Goal: Task Accomplishment & Management: Manage account settings

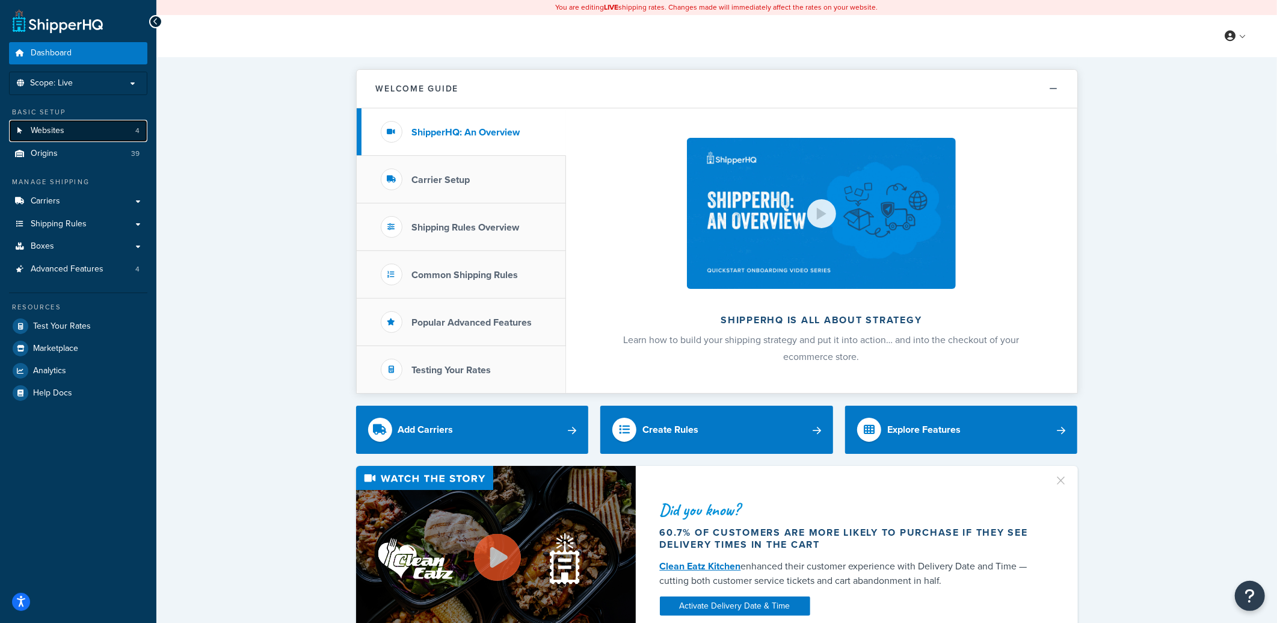
click at [85, 131] on link "Websites 4" at bounding box center [78, 131] width 138 height 22
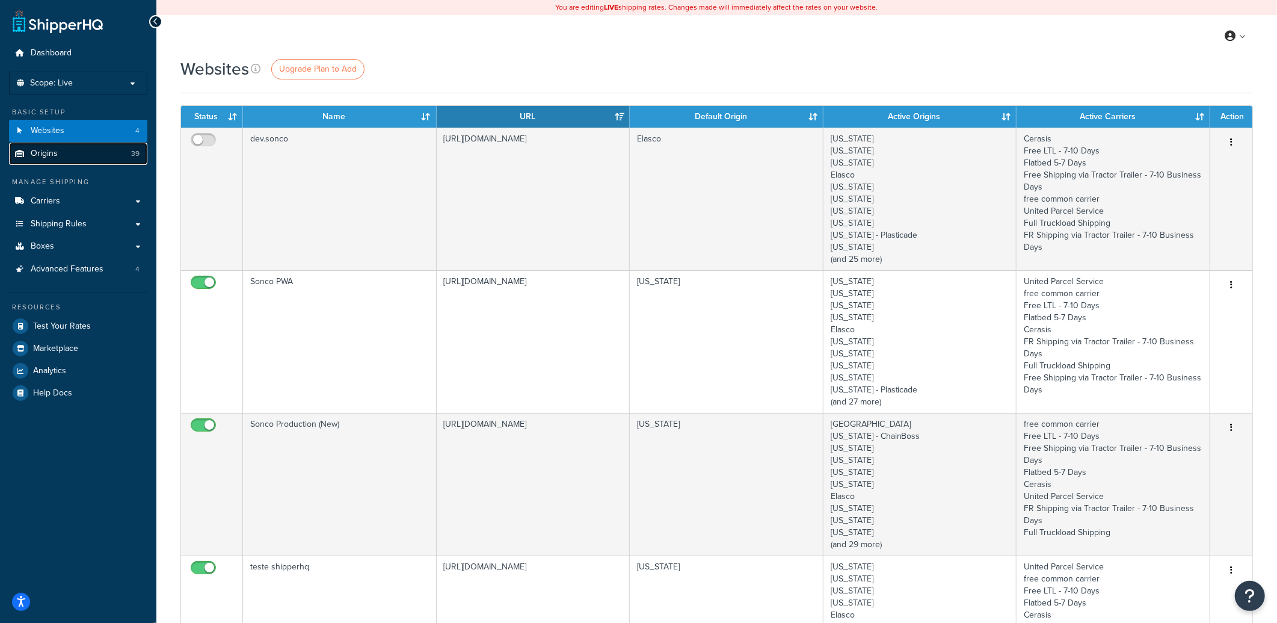
click at [70, 150] on link "Origins 39" at bounding box center [78, 154] width 138 height 22
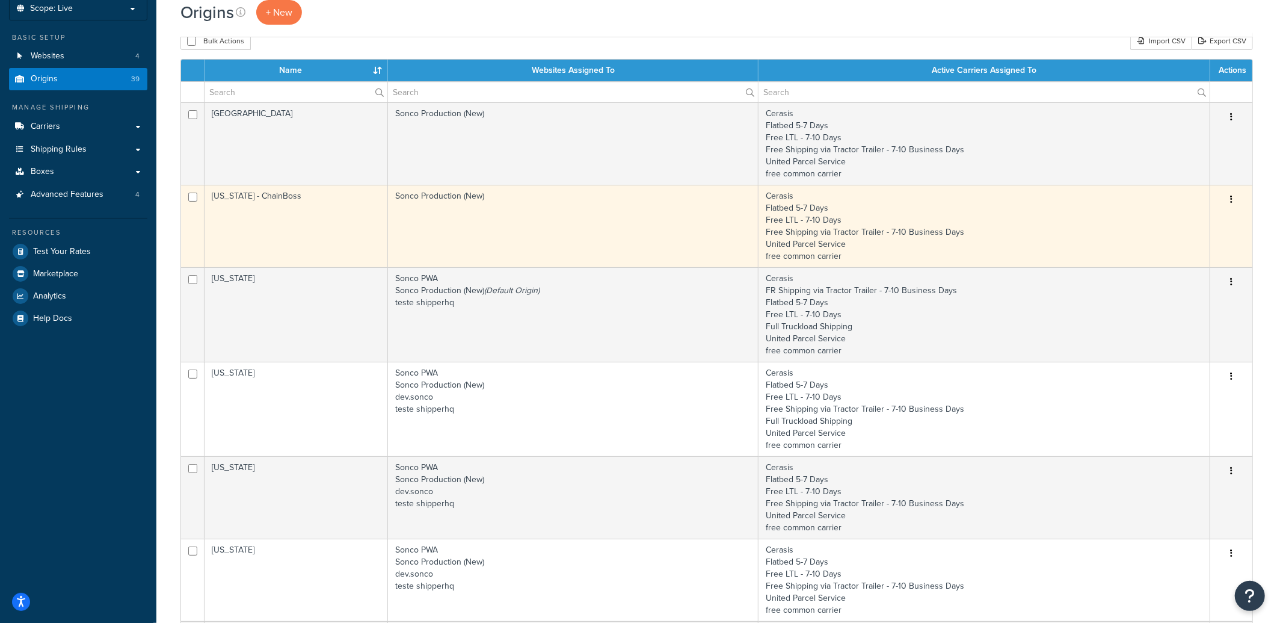
scroll to position [78, 0]
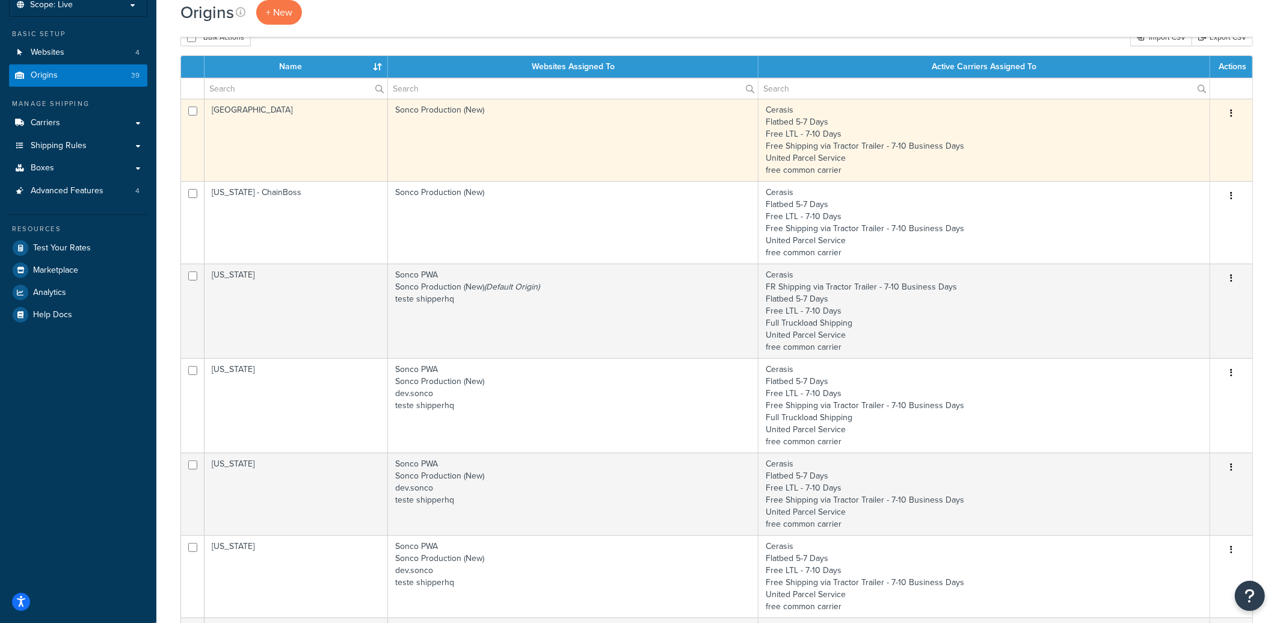
click at [1231, 112] on icon "button" at bounding box center [1231, 113] width 2 height 8
click at [1182, 134] on link "Edit" at bounding box center [1191, 136] width 95 height 25
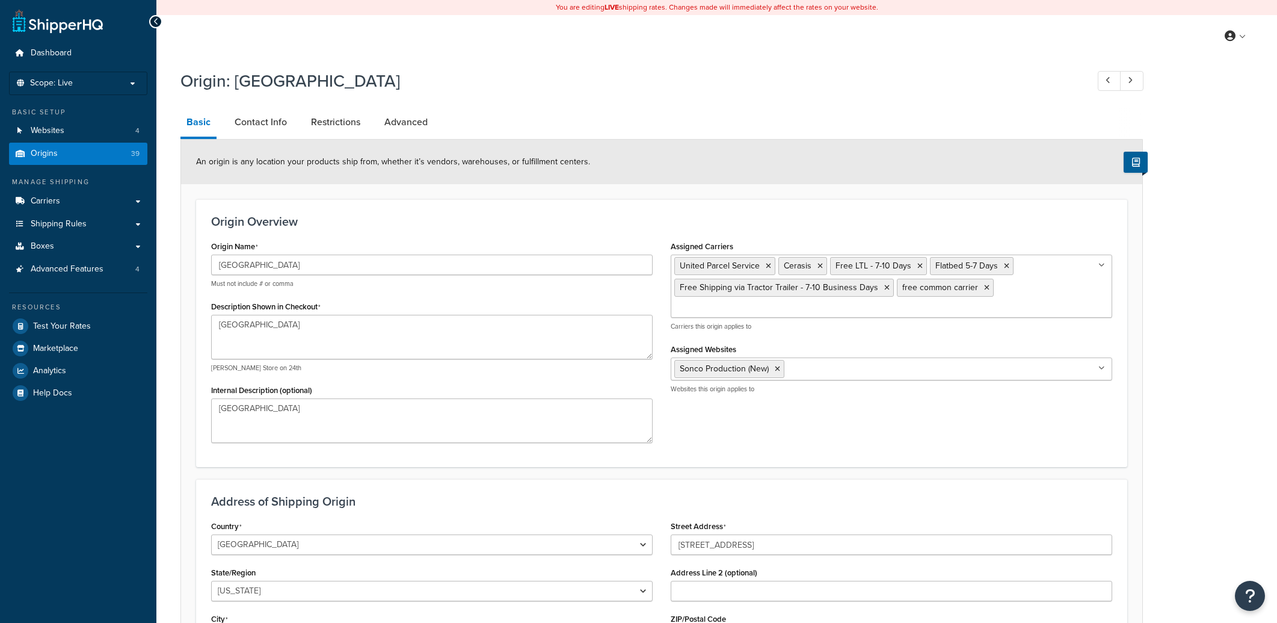
select select "13"
click at [259, 122] on link "Contact Info" at bounding box center [261, 122] width 64 height 29
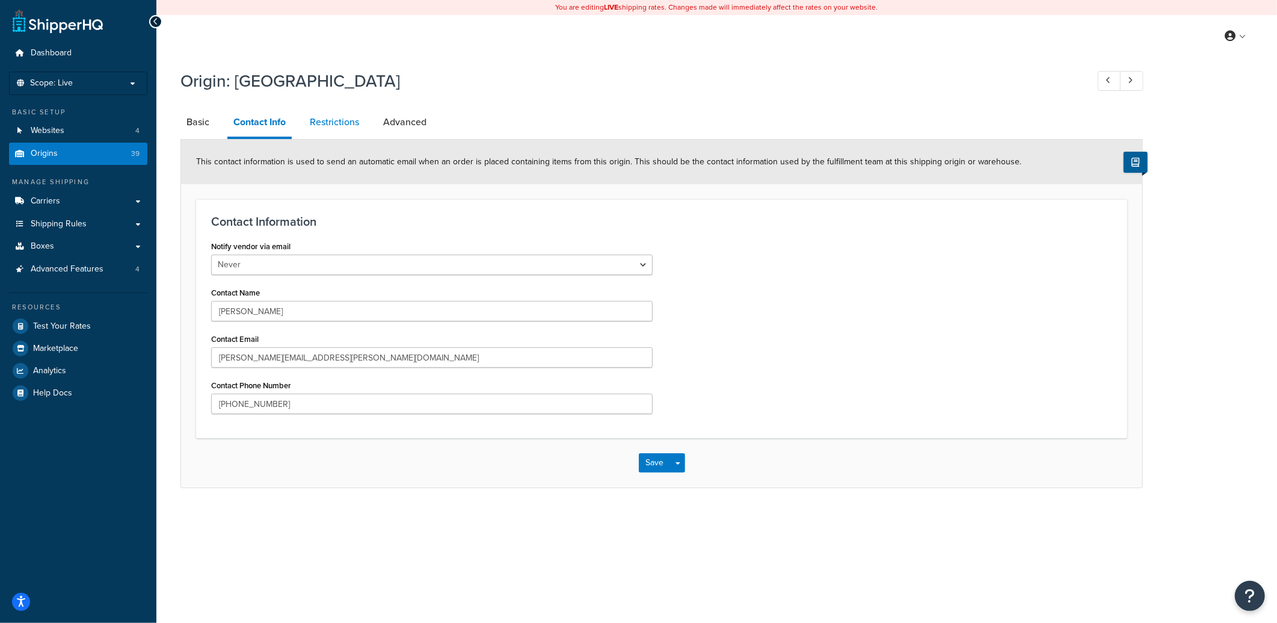
click at [341, 122] on link "Restrictions" at bounding box center [334, 122] width 61 height 29
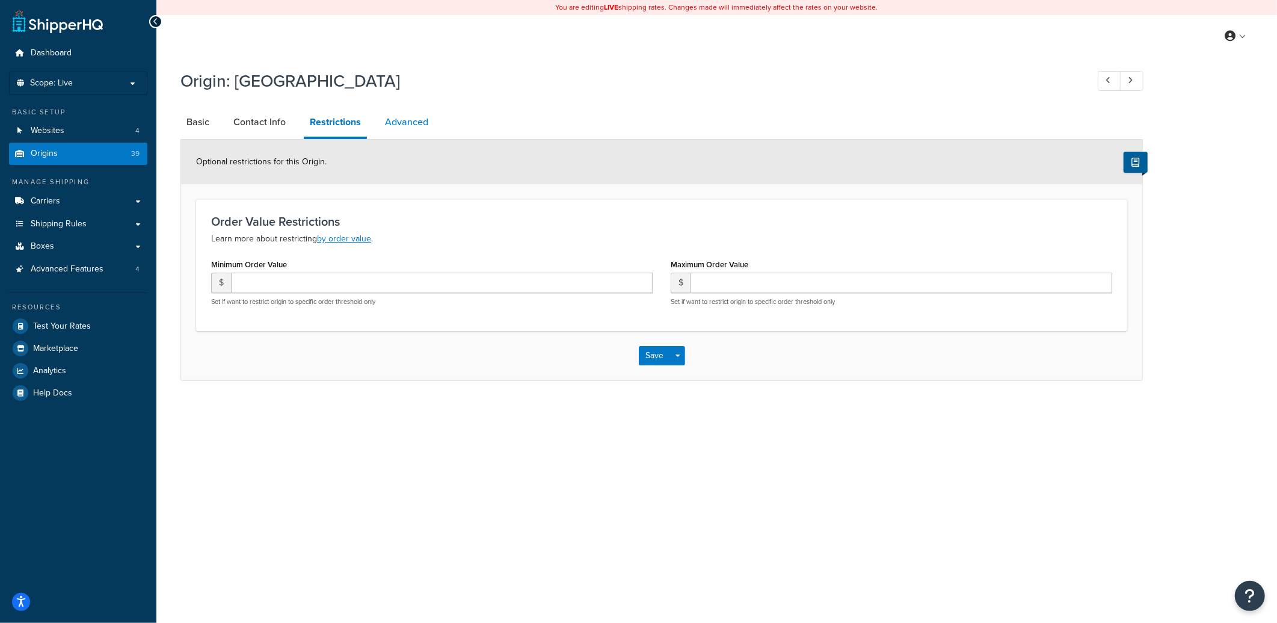
click at [400, 123] on link "Advanced" at bounding box center [406, 122] width 55 height 29
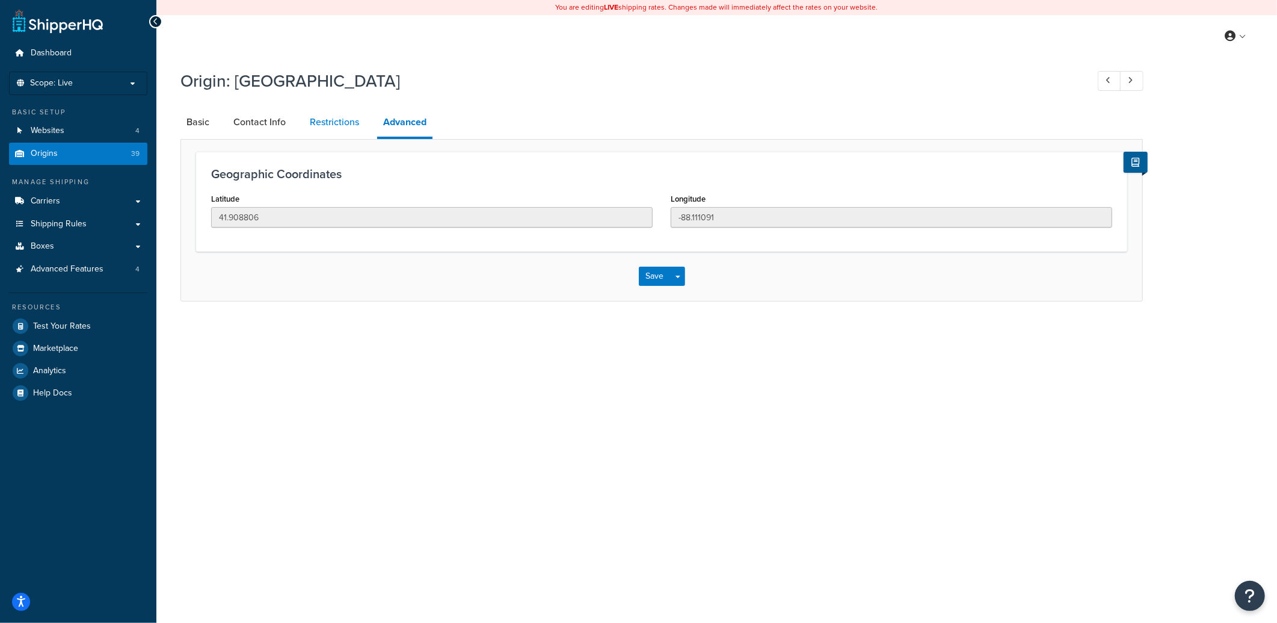
click at [344, 124] on link "Restrictions" at bounding box center [334, 122] width 61 height 29
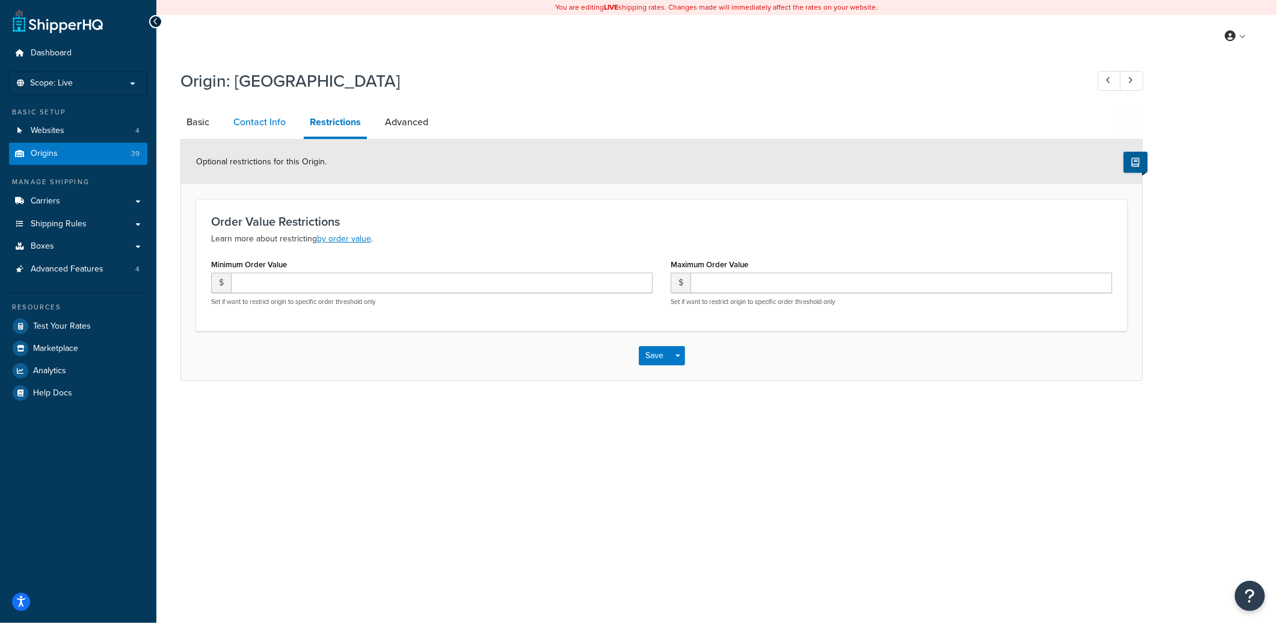
click at [269, 129] on link "Contact Info" at bounding box center [259, 122] width 64 height 29
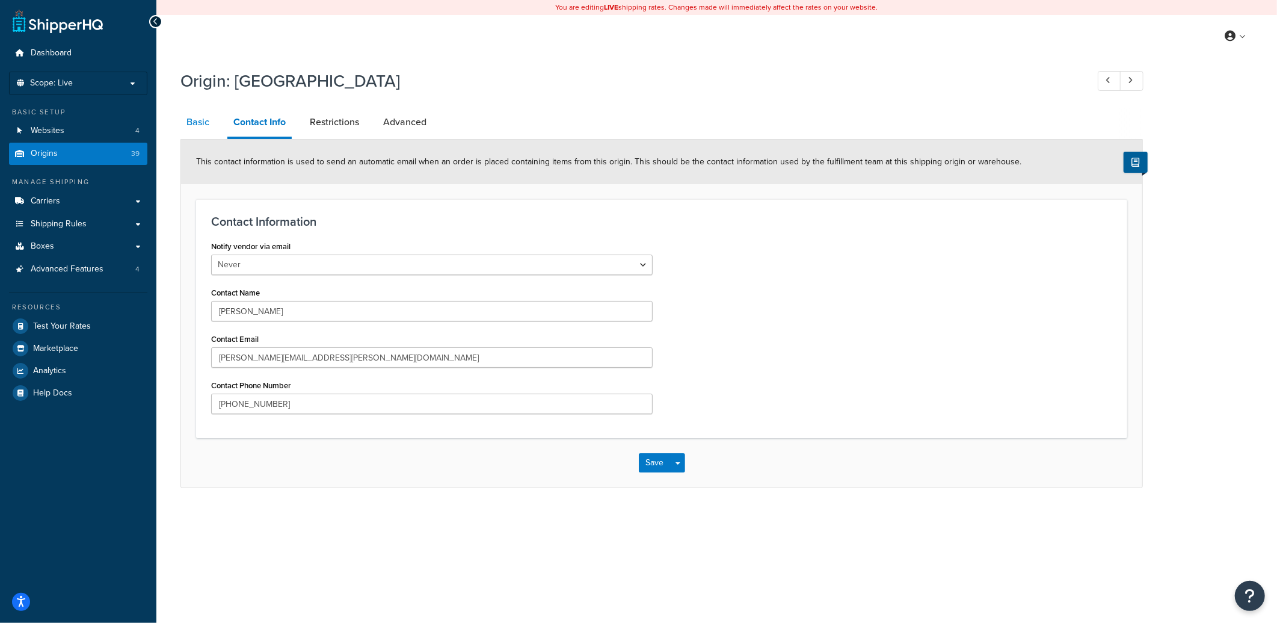
click at [193, 128] on link "Basic" at bounding box center [197, 122] width 35 height 29
select select "13"
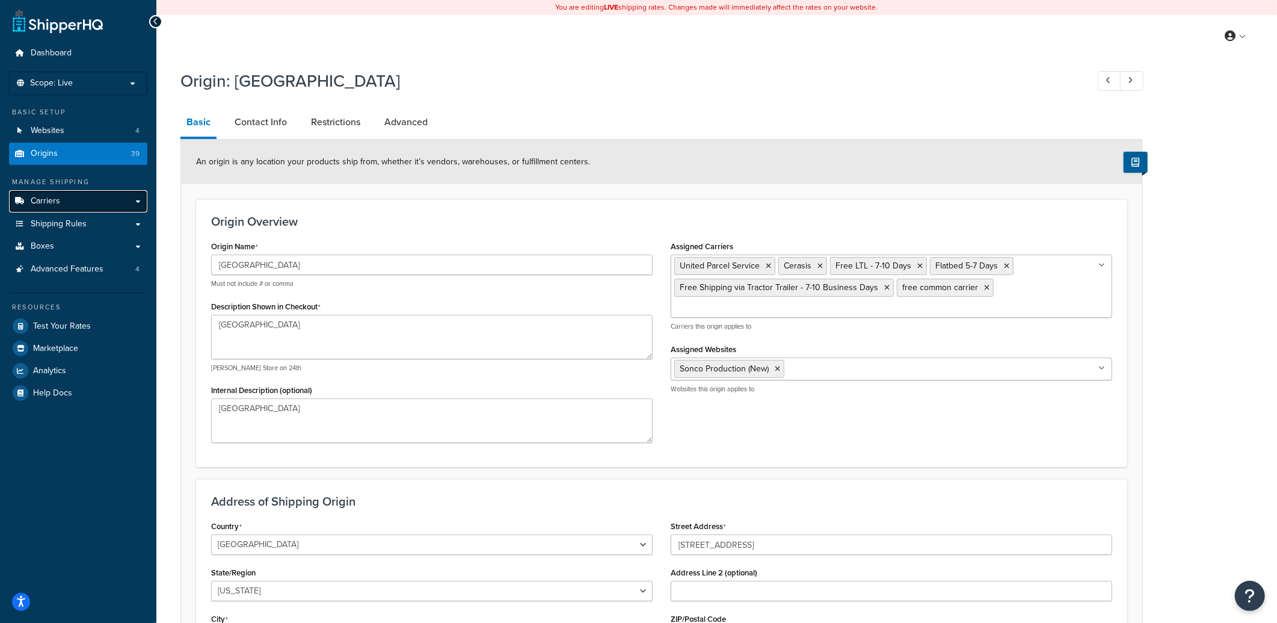
click at [78, 202] on link "Carriers" at bounding box center [78, 201] width 138 height 22
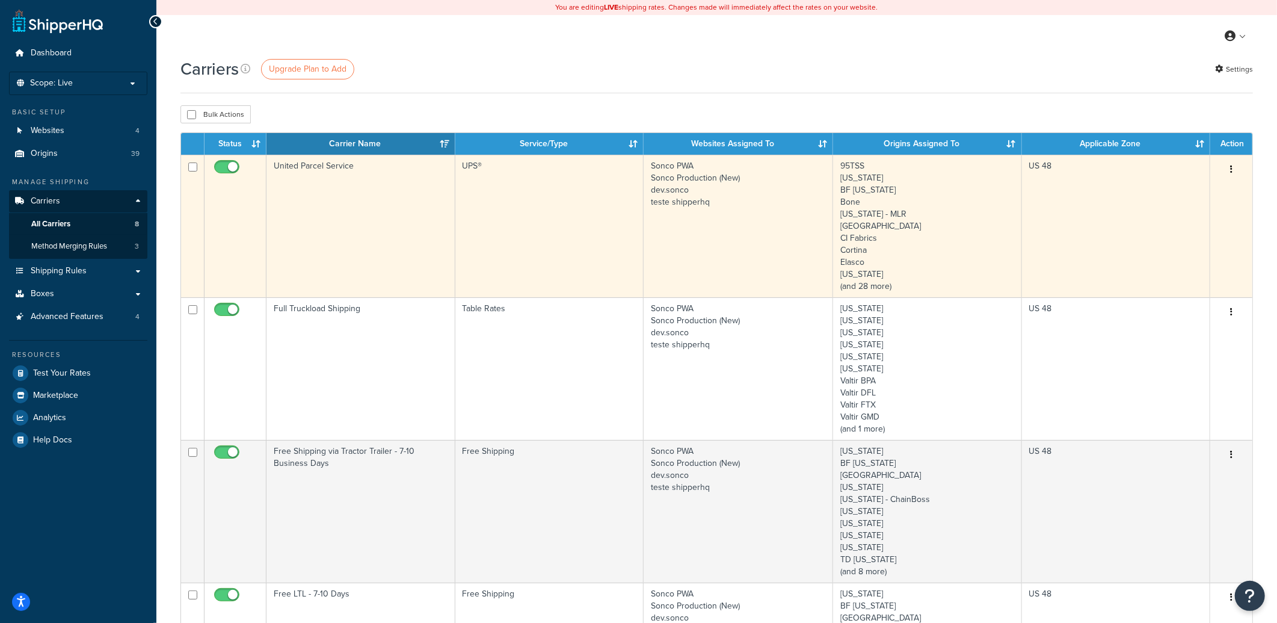
click at [368, 209] on td "United Parcel Service" at bounding box center [361, 226] width 188 height 143
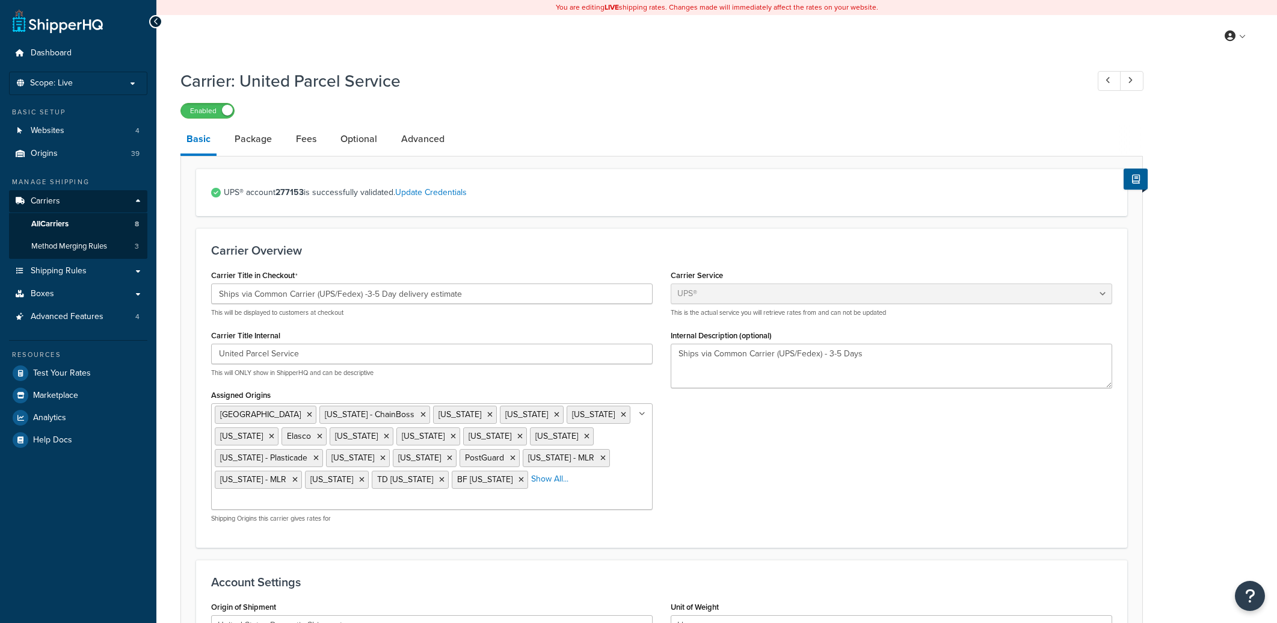
select select "ups"
select select "04"
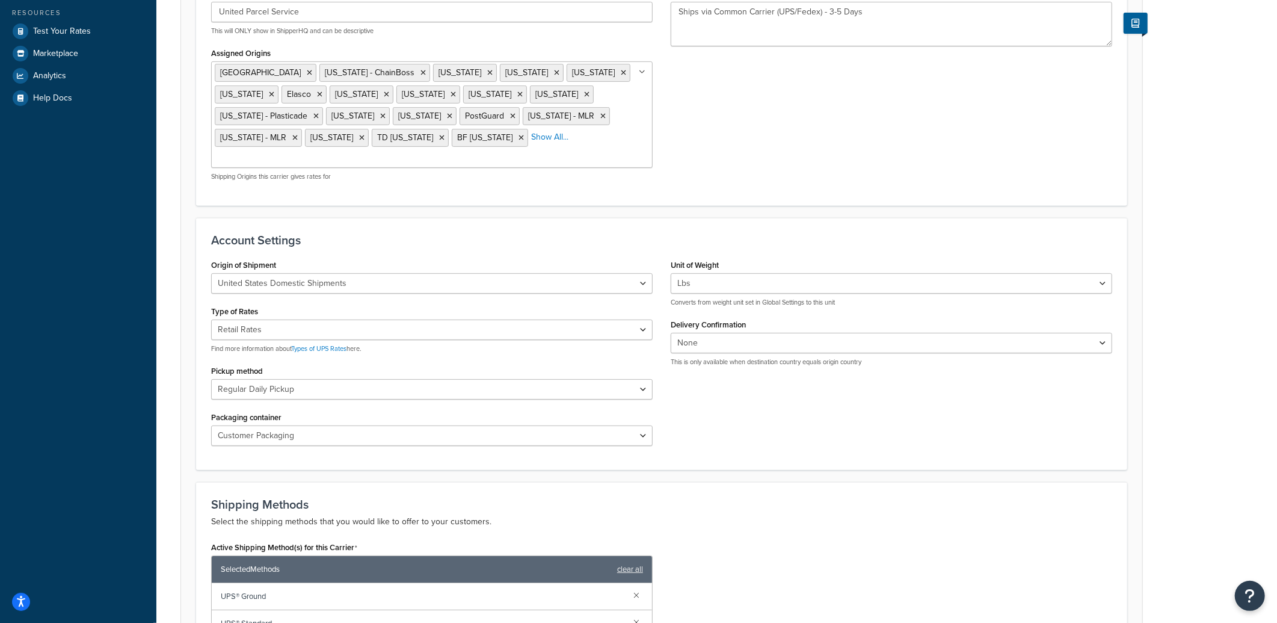
scroll to position [365, 0]
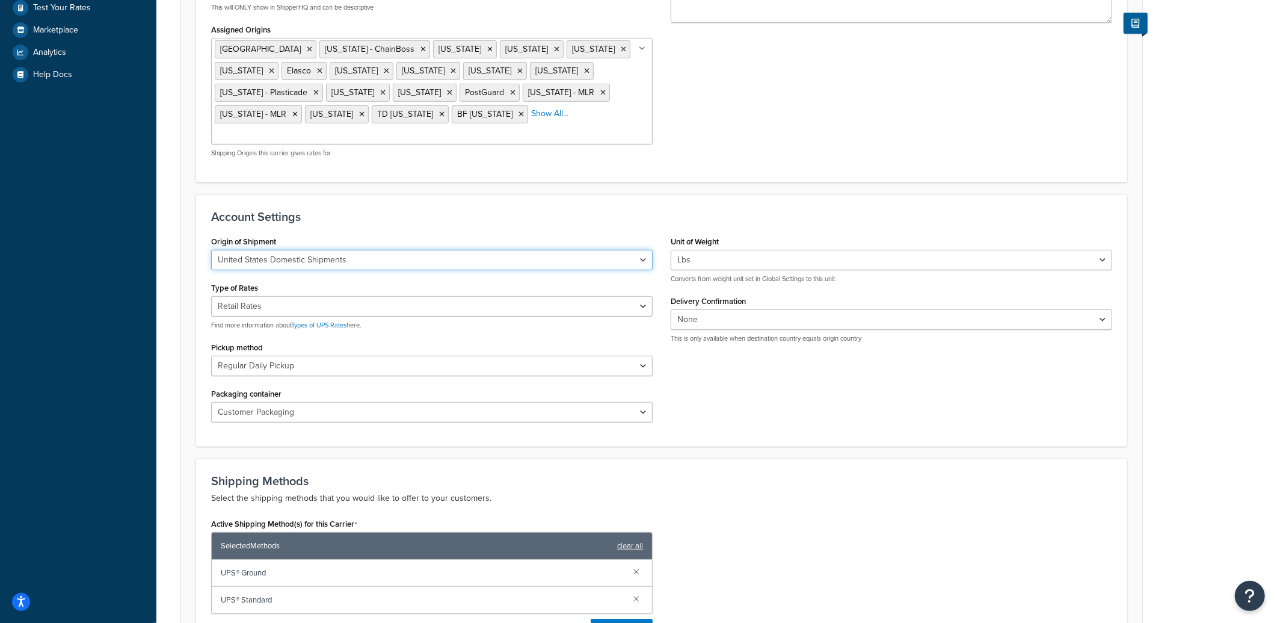
click at [404, 250] on select "United States Domestic Shipments Shipments Originating in [GEOGRAPHIC_DATA] Shi…" at bounding box center [432, 260] width 442 height 20
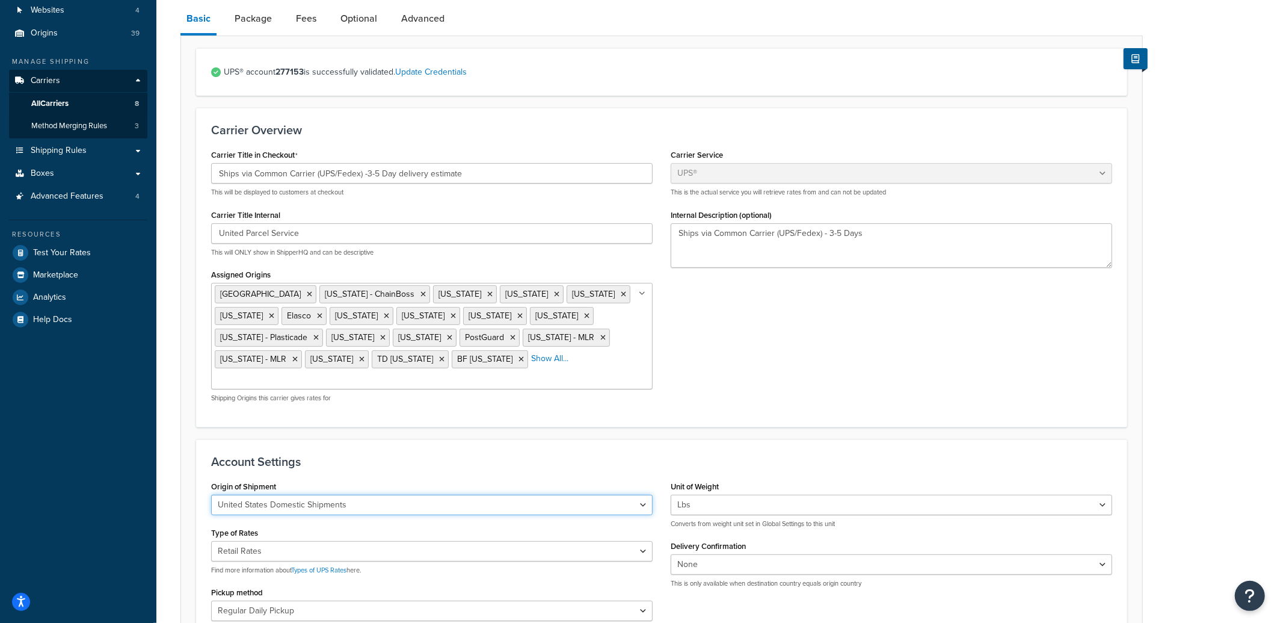
scroll to position [100, 0]
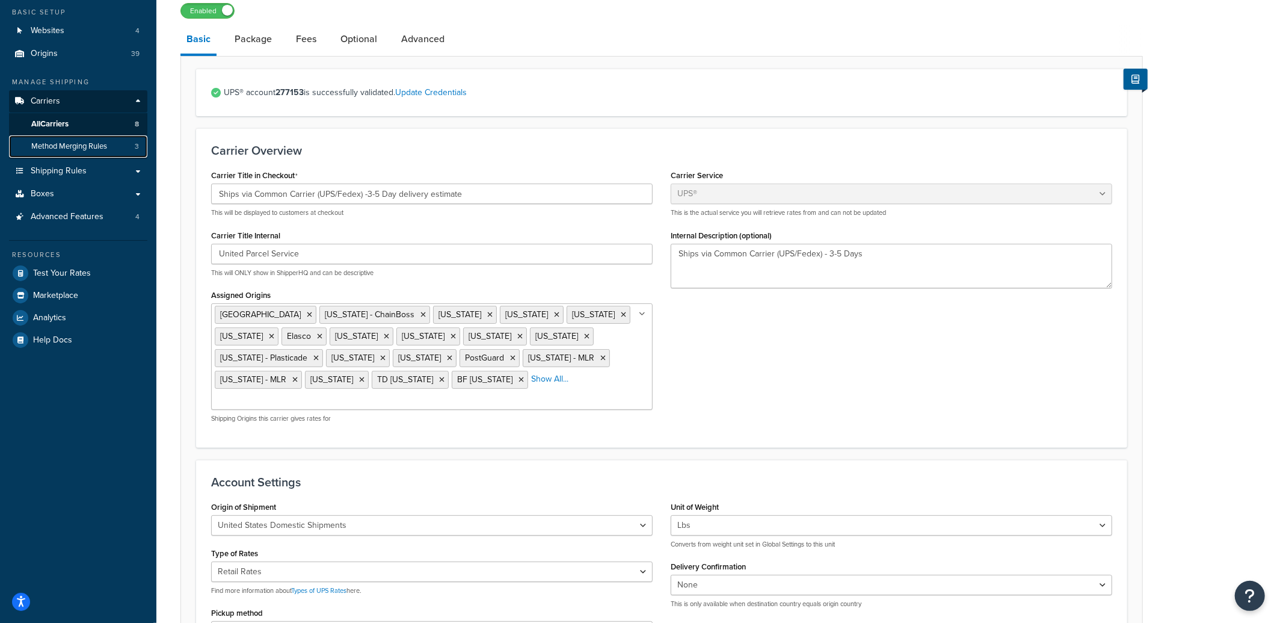
click at [82, 145] on span "Method Merging Rules" at bounding box center [69, 146] width 76 height 10
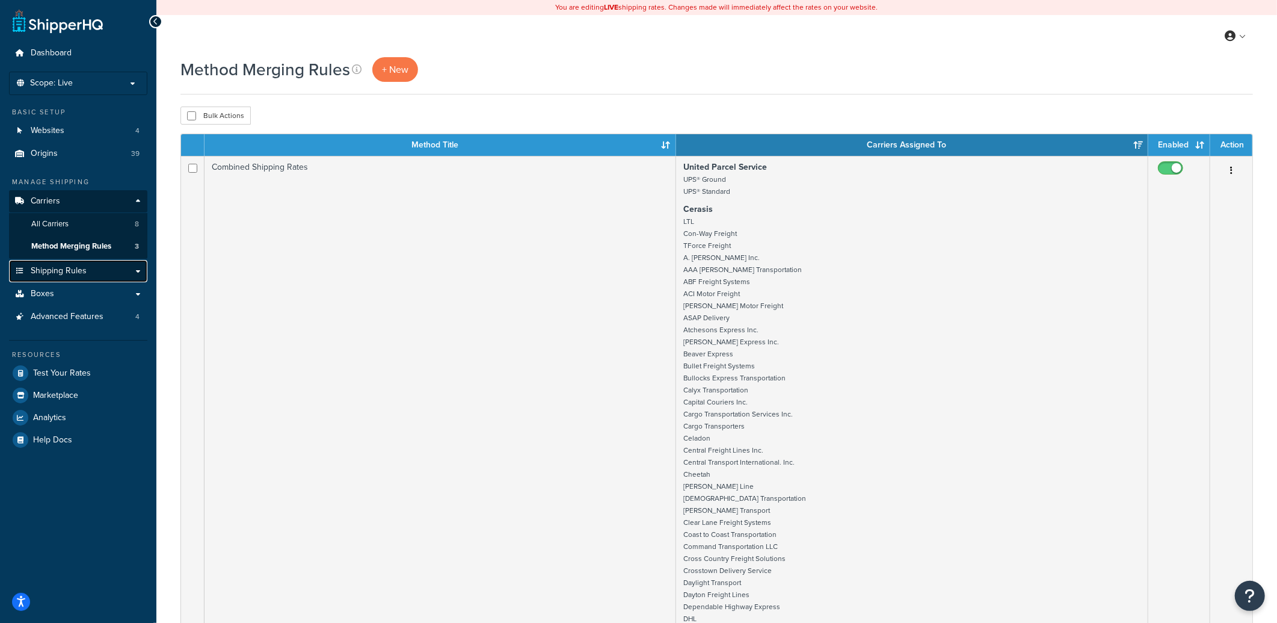
click at [87, 276] on link "Shipping Rules" at bounding box center [78, 271] width 138 height 22
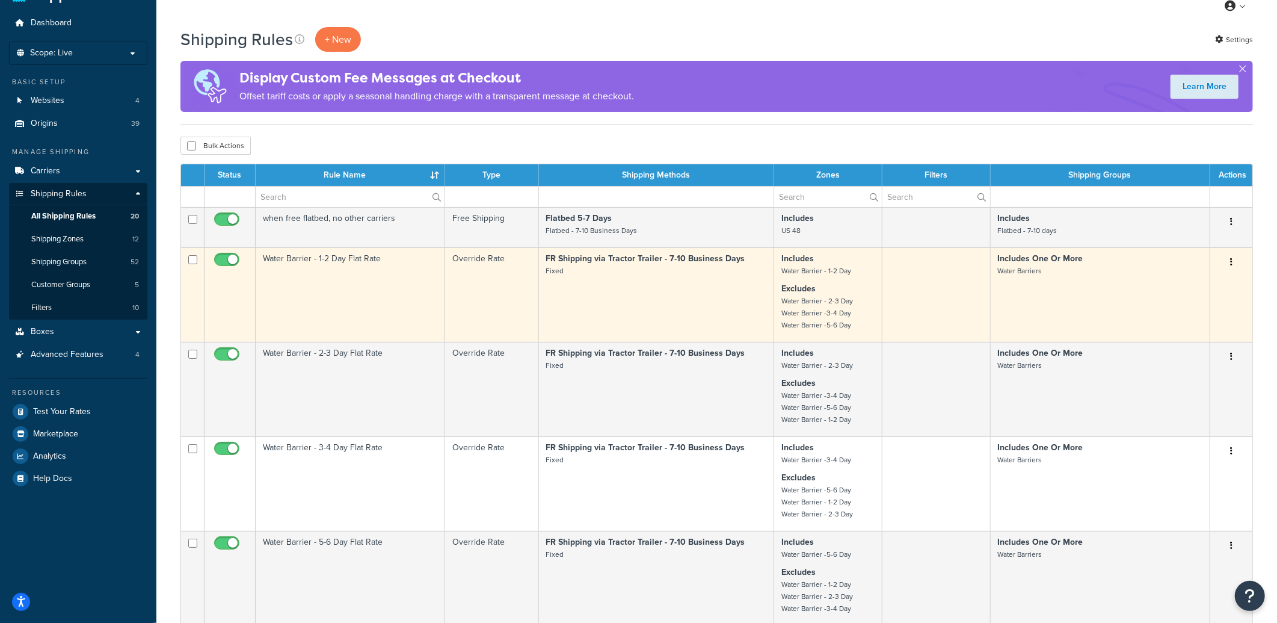
scroll to position [31, 0]
click at [276, 274] on td "Water Barrier - 1-2 Day Flat Rate" at bounding box center [351, 294] width 190 height 94
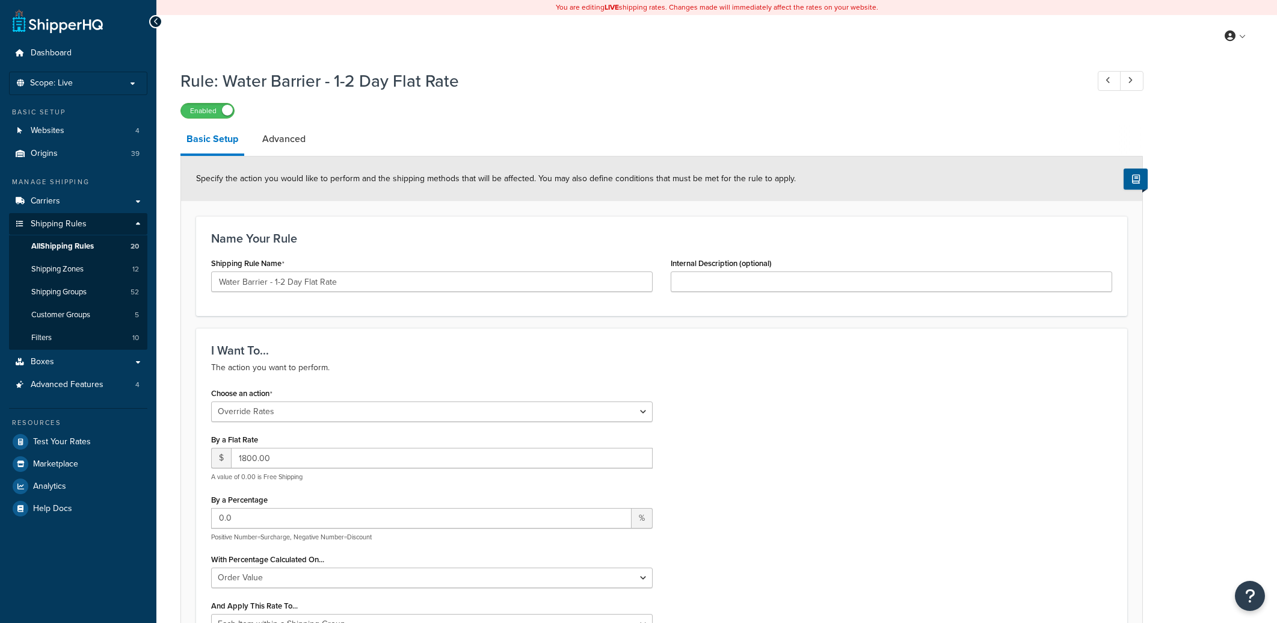
select select "OVERRIDE"
select select "ITEM"
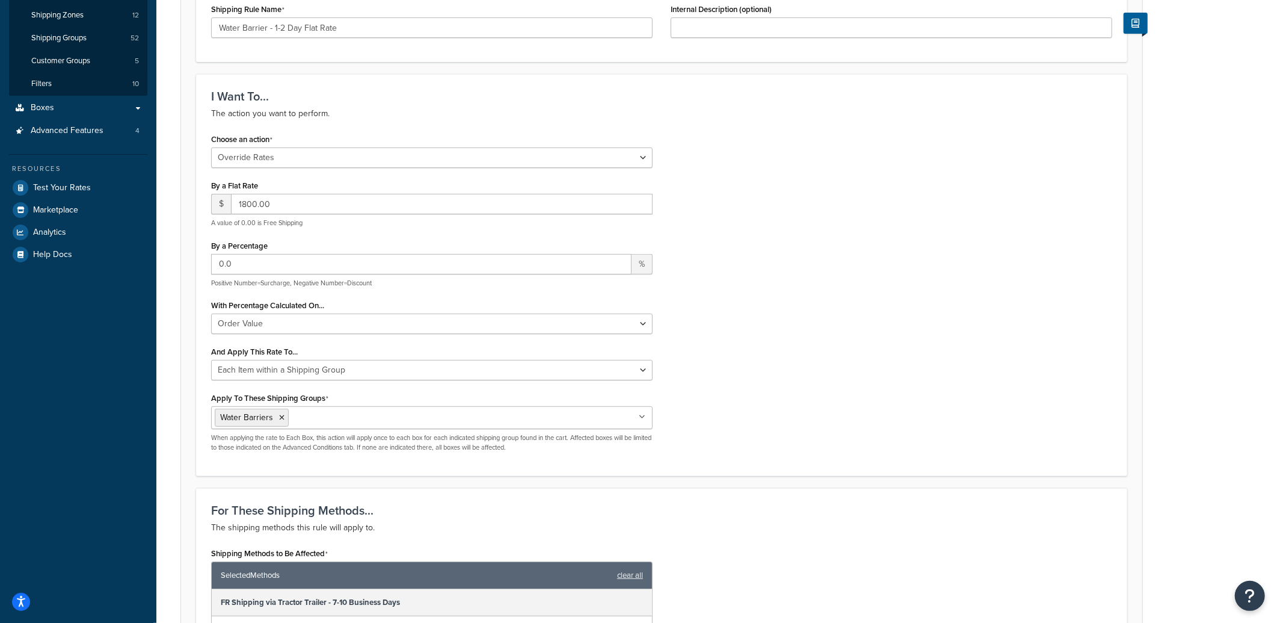
scroll to position [255, 0]
click at [643, 156] on select "Choose an action Override Rates Surcharge or discount rates Hide a shipping met…" at bounding box center [432, 156] width 442 height 20
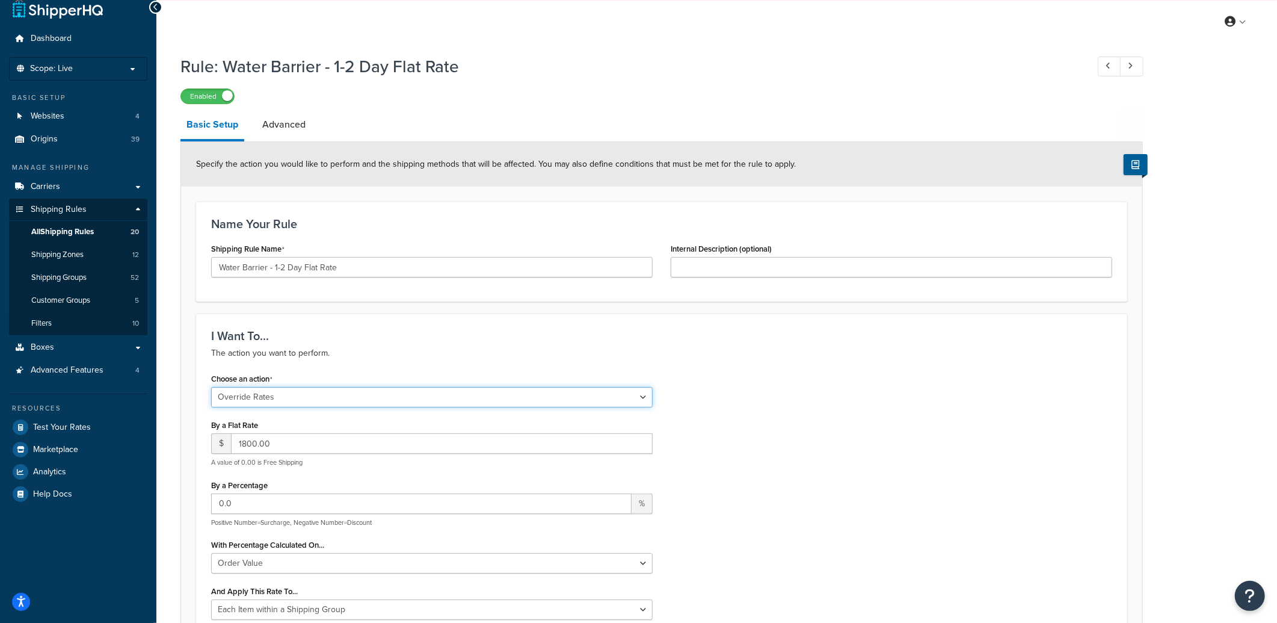
scroll to position [0, 0]
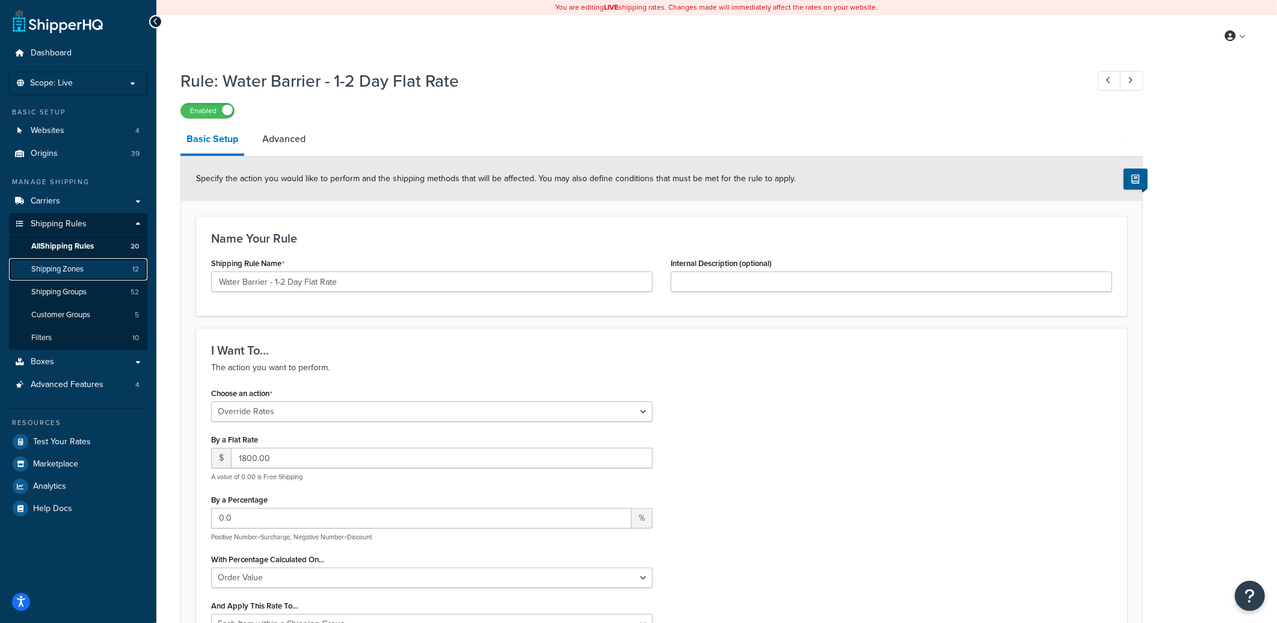
click at [82, 269] on span "Shipping Zones" at bounding box center [57, 269] width 52 height 10
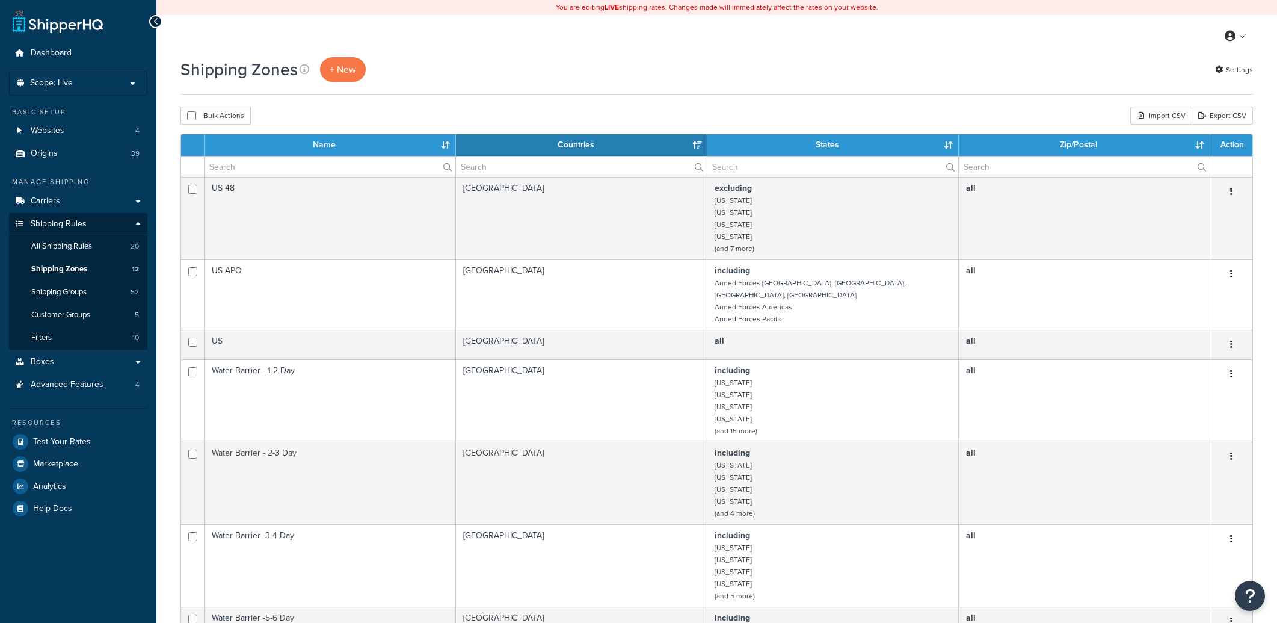
select select "15"
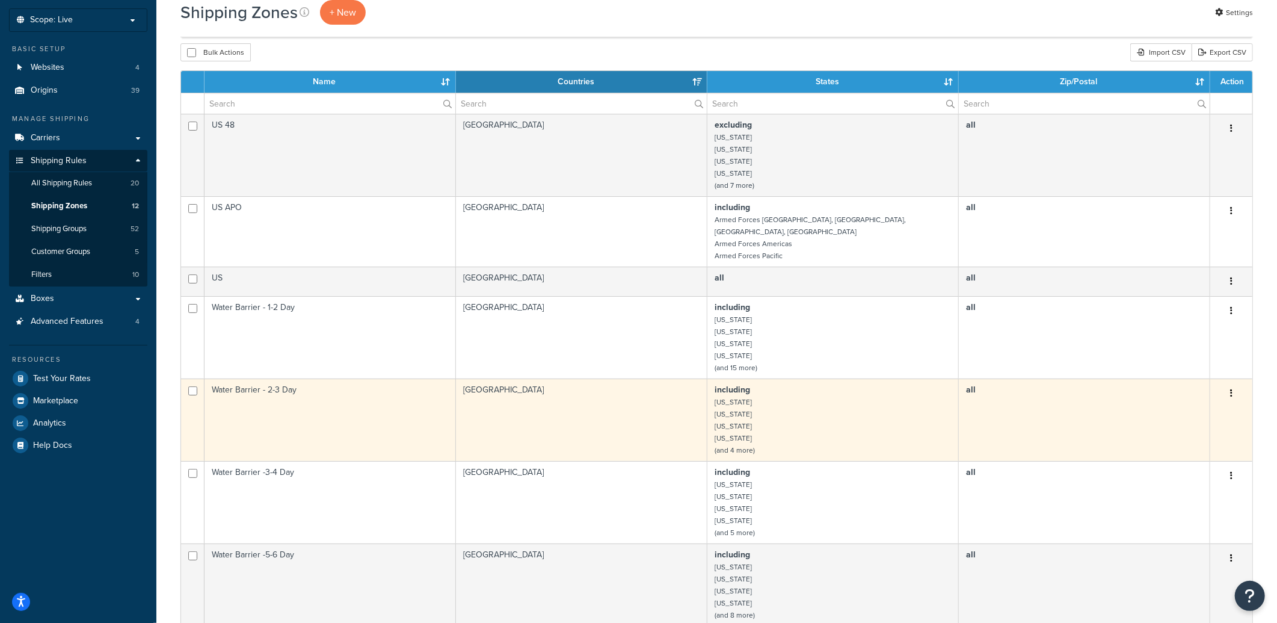
scroll to position [59, 0]
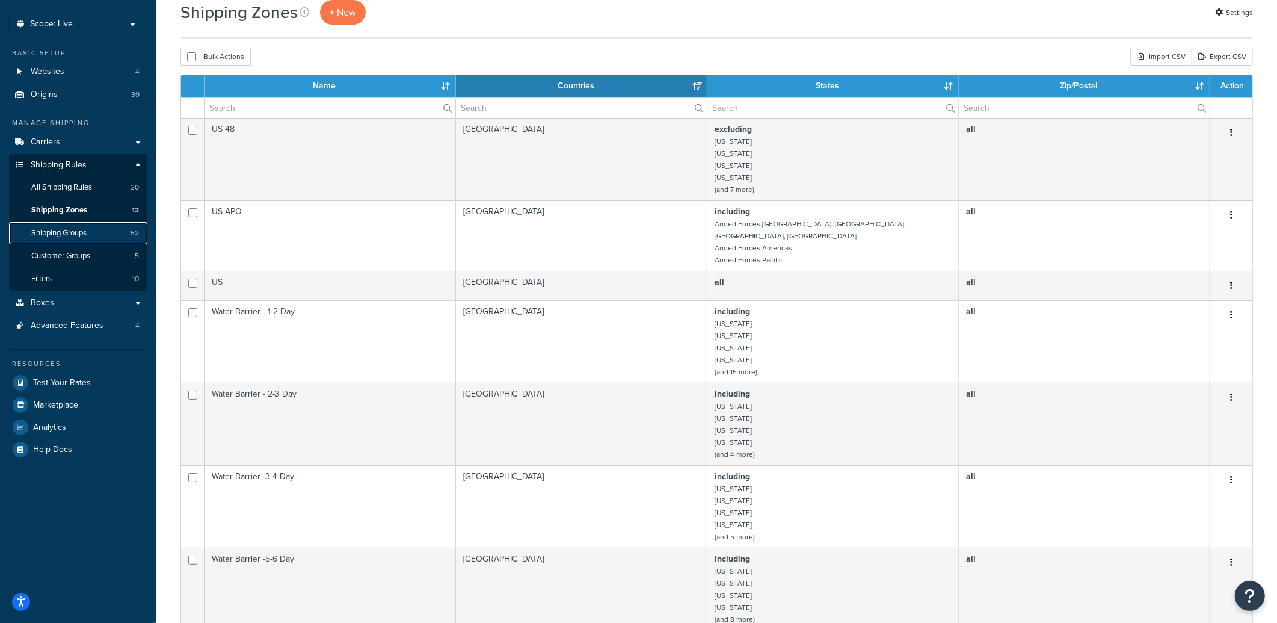
click at [87, 232] on span "Shipping Groups" at bounding box center [58, 233] width 55 height 10
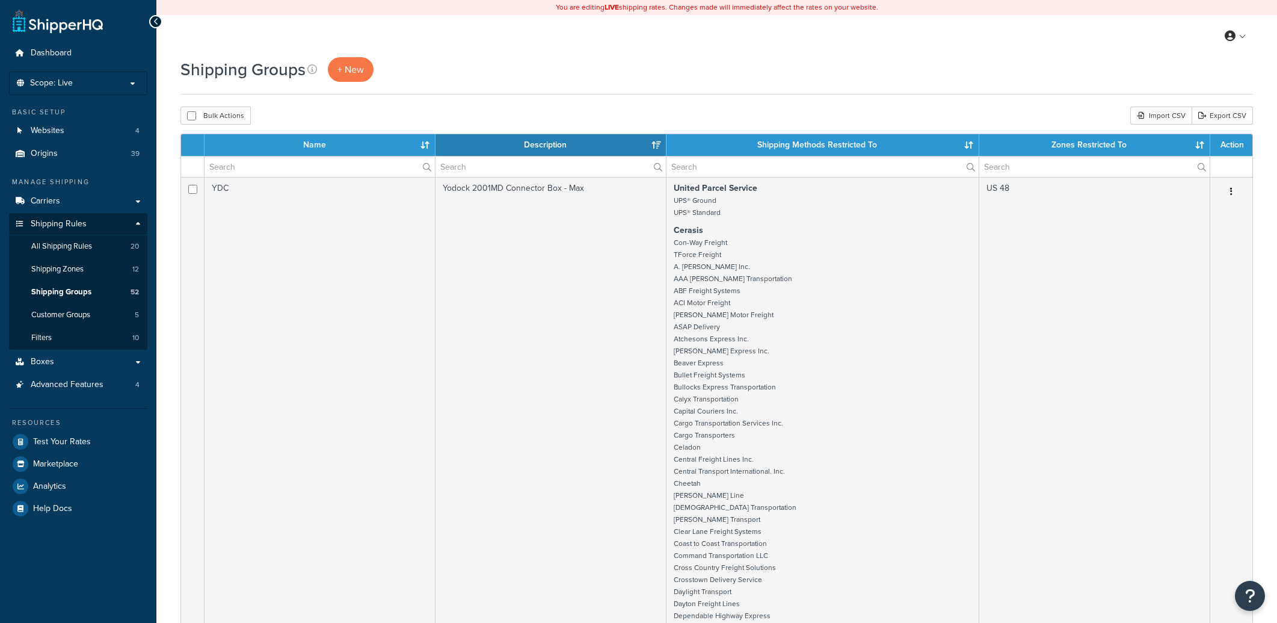
select select "15"
click at [52, 342] on link "Filters 10" at bounding box center [78, 338] width 138 height 22
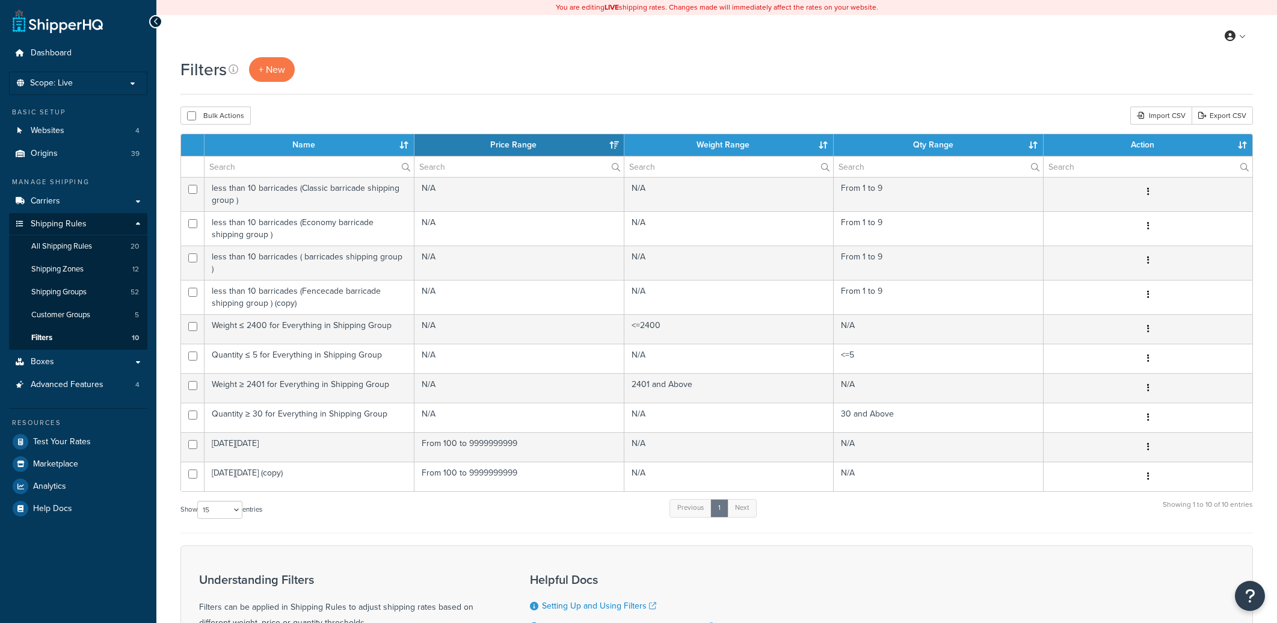
select select "15"
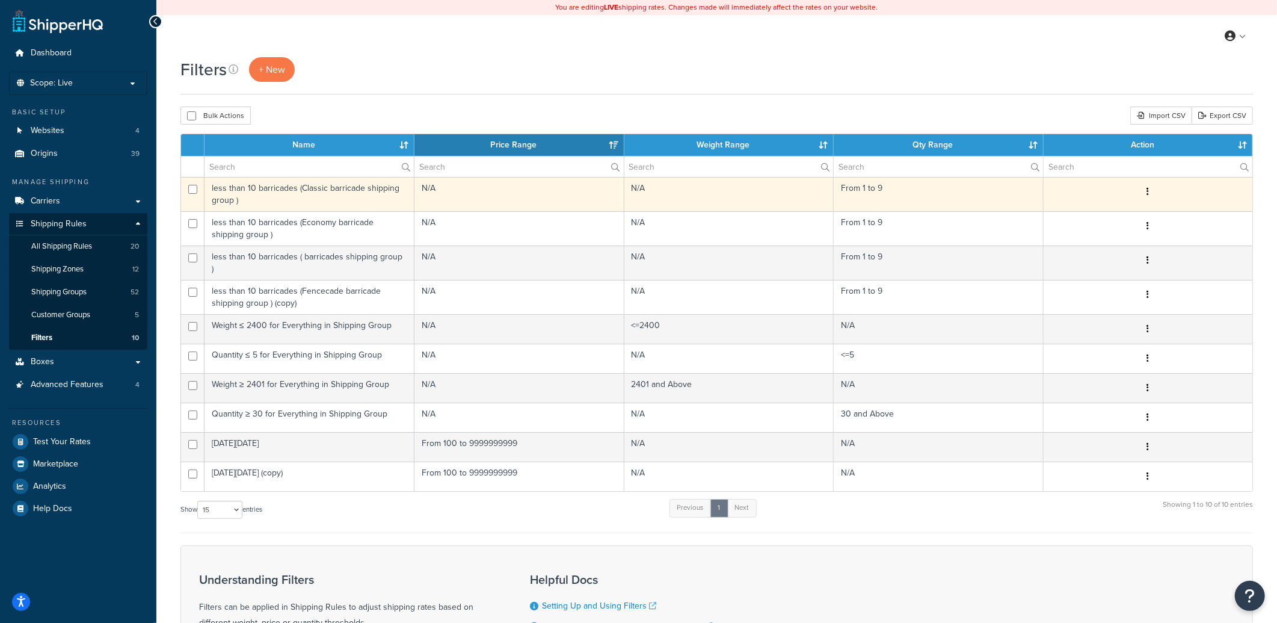
click at [297, 197] on td "less than 10 barricades (Classic barricade shipping group )" at bounding box center [310, 194] width 210 height 34
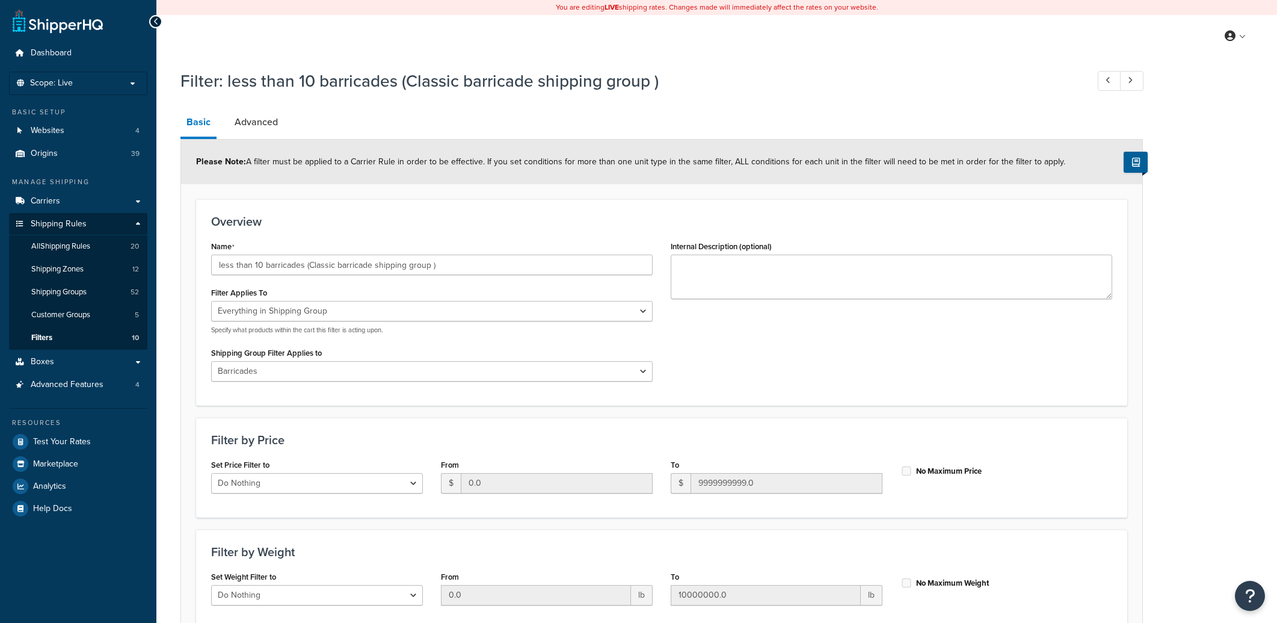
select select "SHIPPING_GROUP"
select select "10695"
select select "range"
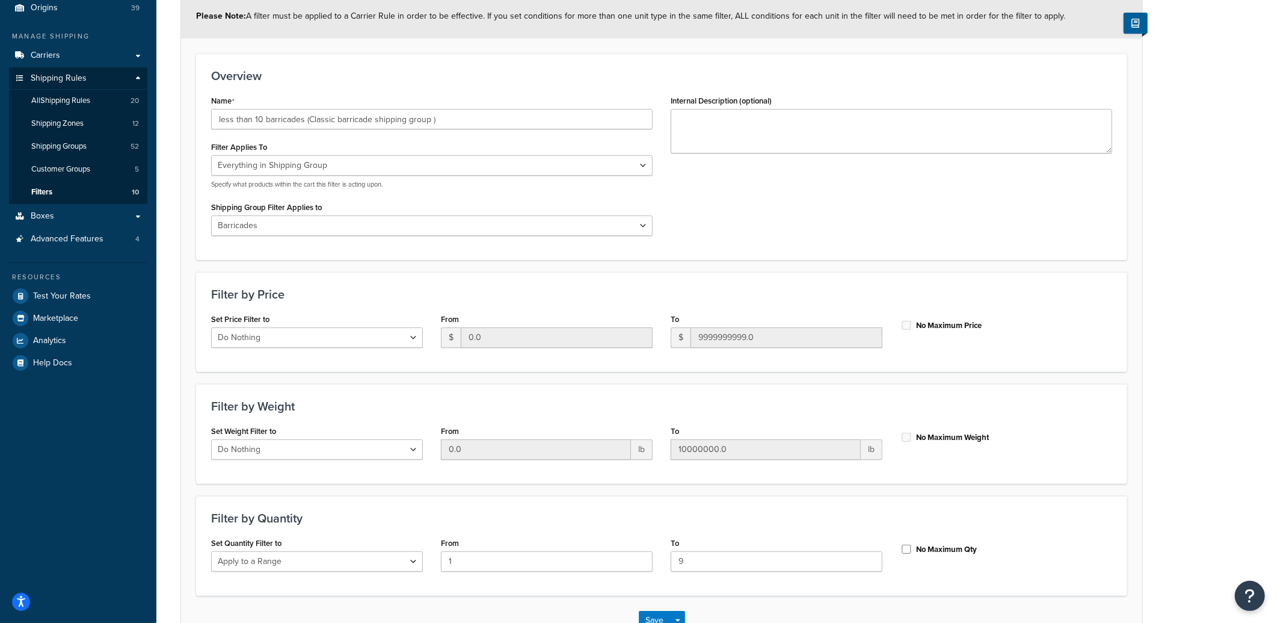
scroll to position [117, 0]
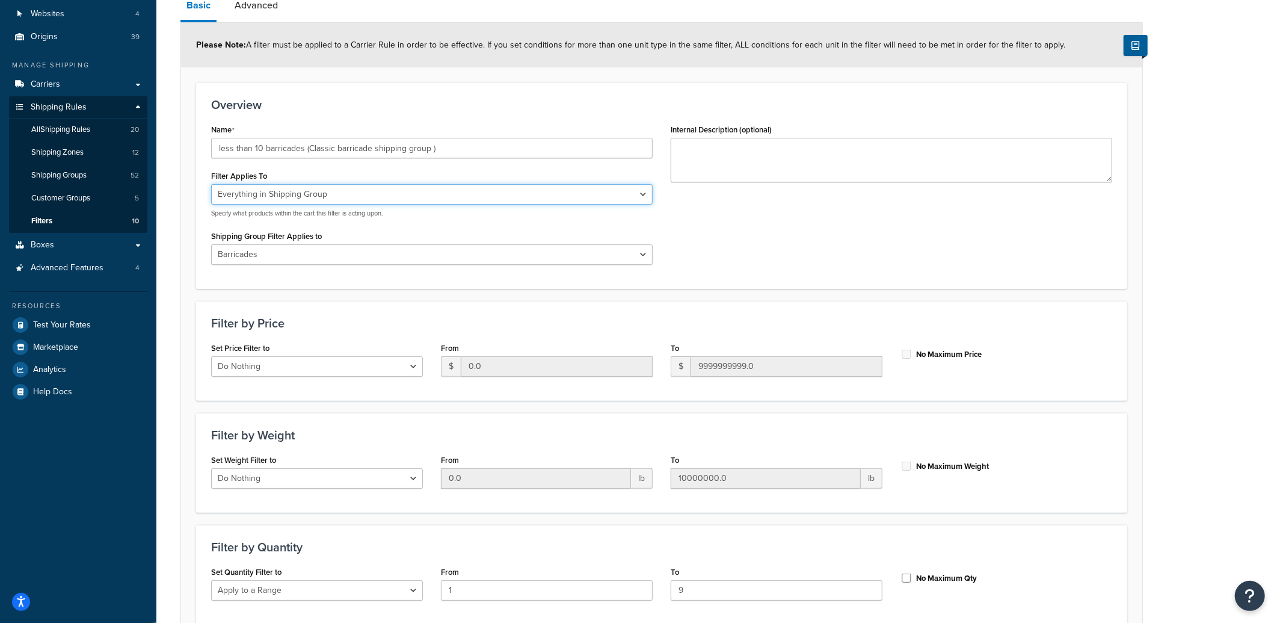
click at [412, 194] on select "Whole Cart Everything in Shipping Group Everything at Origin Each Item within S…" at bounding box center [432, 194] width 442 height 20
click at [602, 251] on select "All shipping groups Traffic Barricades Call us for a freight quote today Classi…" at bounding box center [432, 254] width 442 height 20
click at [334, 194] on select "Whole Cart Everything in Shipping Group Everything at Origin Each Item within S…" at bounding box center [432, 194] width 442 height 20
click at [313, 203] on div "Whole Cart Everything in Shipping Group Everything at Origin Each Item within S…" at bounding box center [432, 199] width 442 height 34
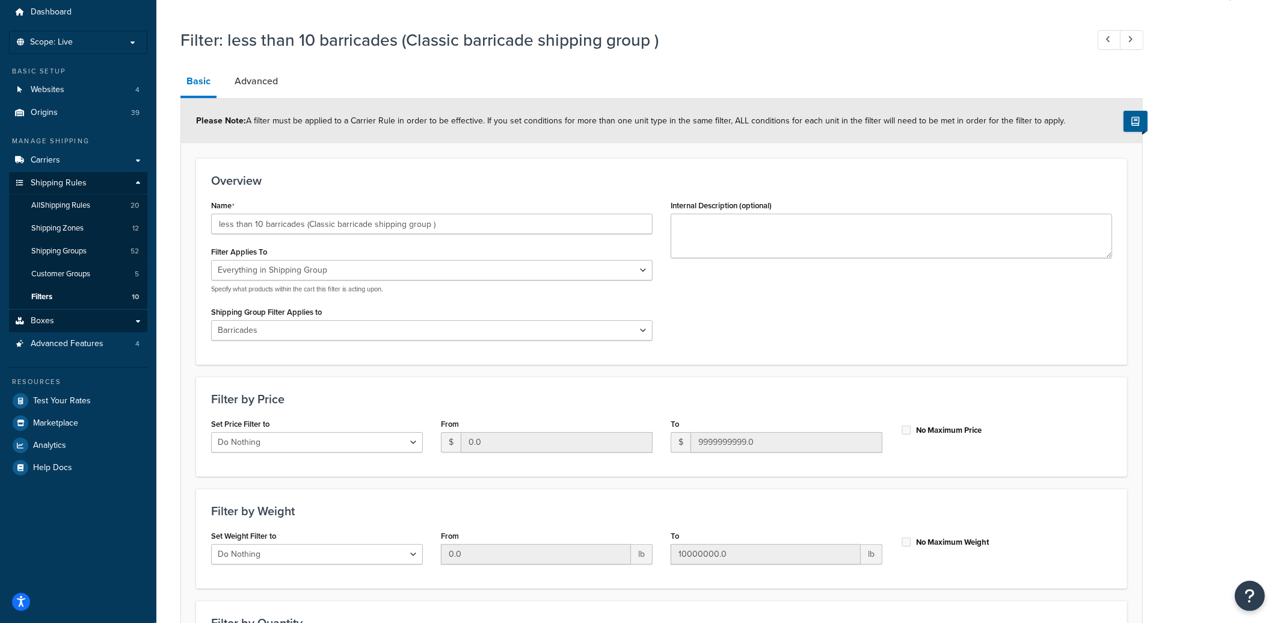
scroll to position [42, 0]
click at [134, 322] on link "Boxes" at bounding box center [78, 320] width 138 height 22
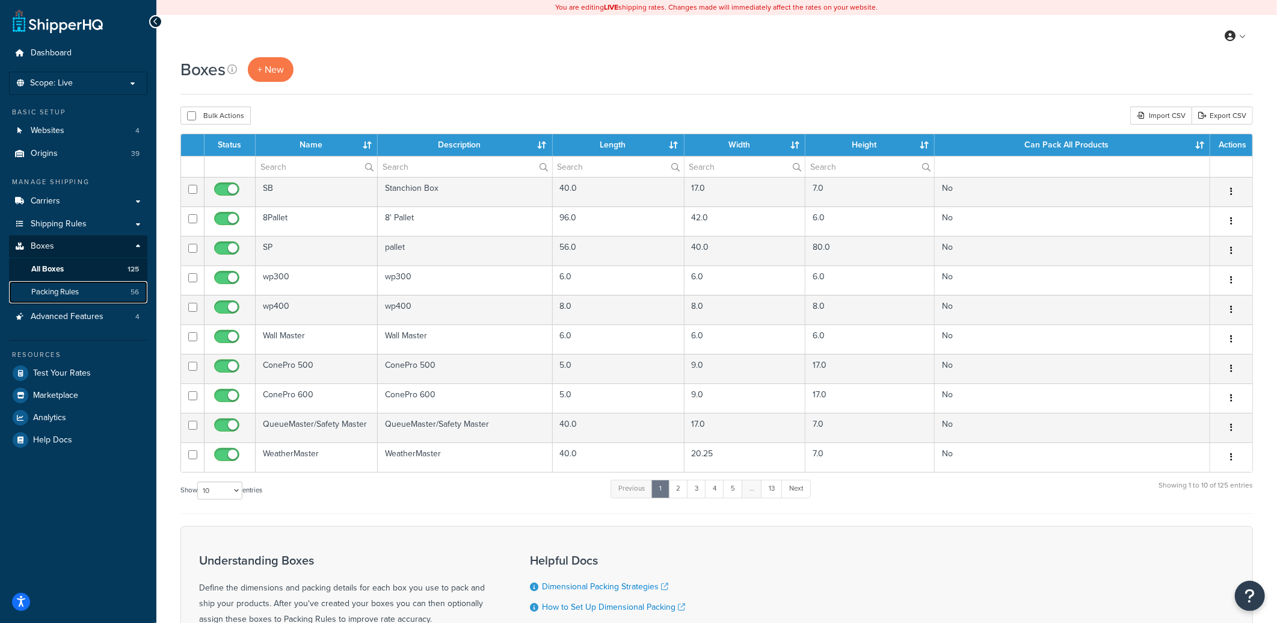
click at [72, 291] on span "Packing Rules" at bounding box center [55, 292] width 48 height 10
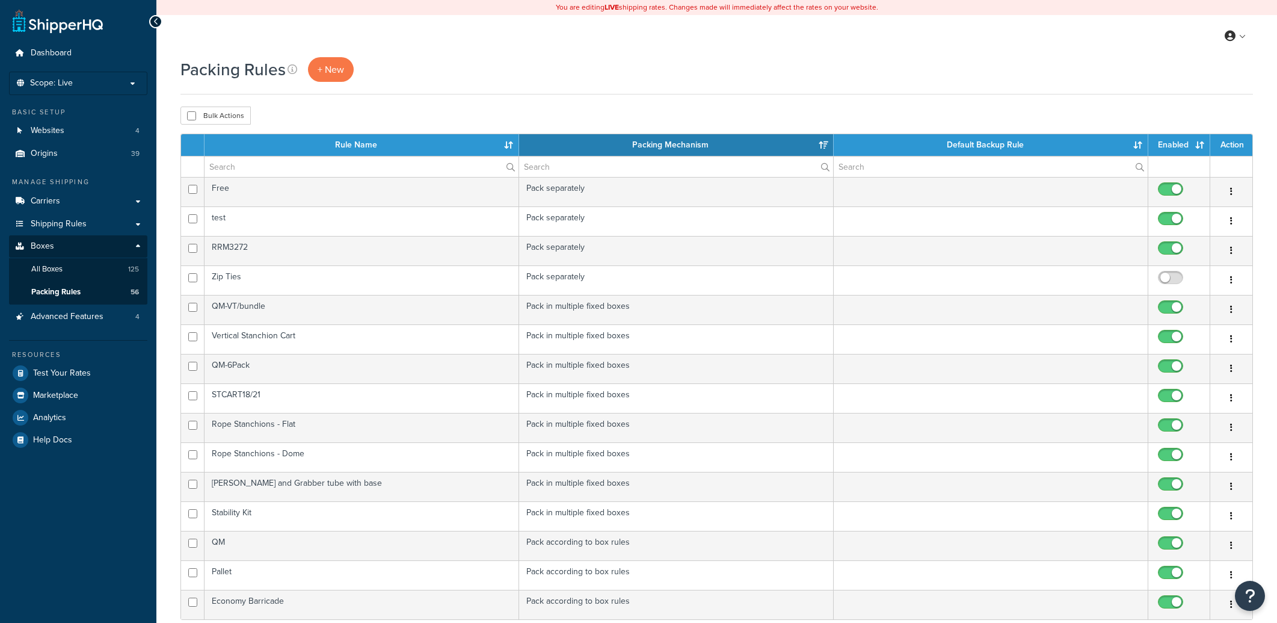
select select "15"
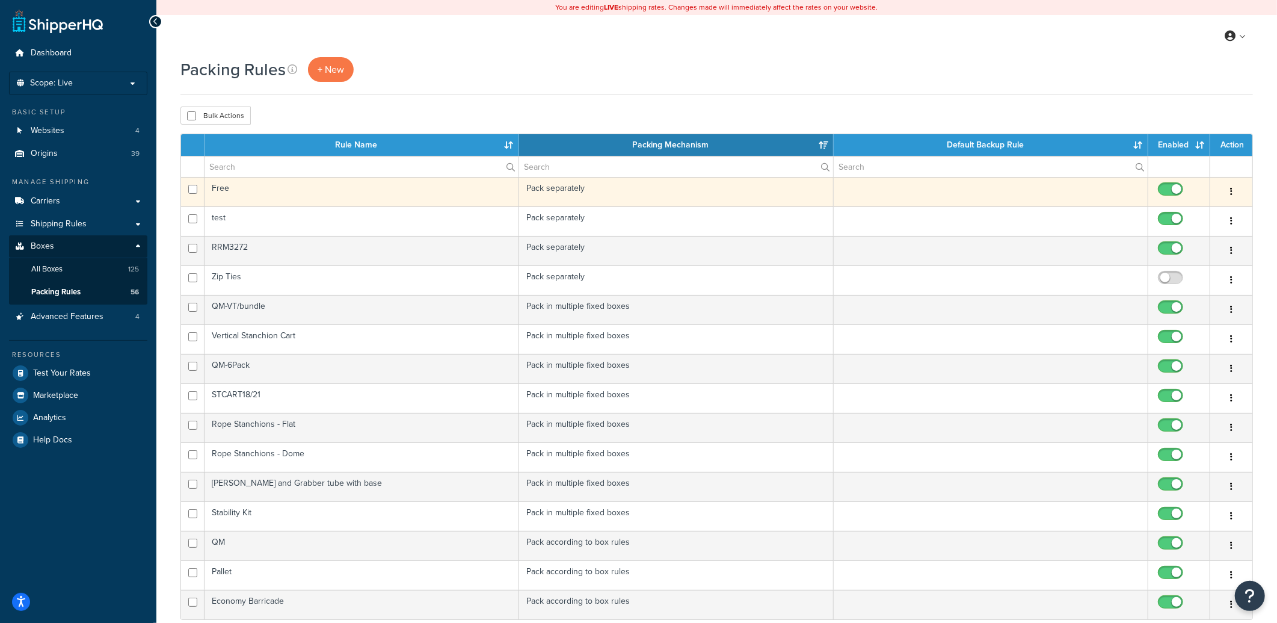
click at [582, 193] on td "Pack separately" at bounding box center [676, 191] width 315 height 29
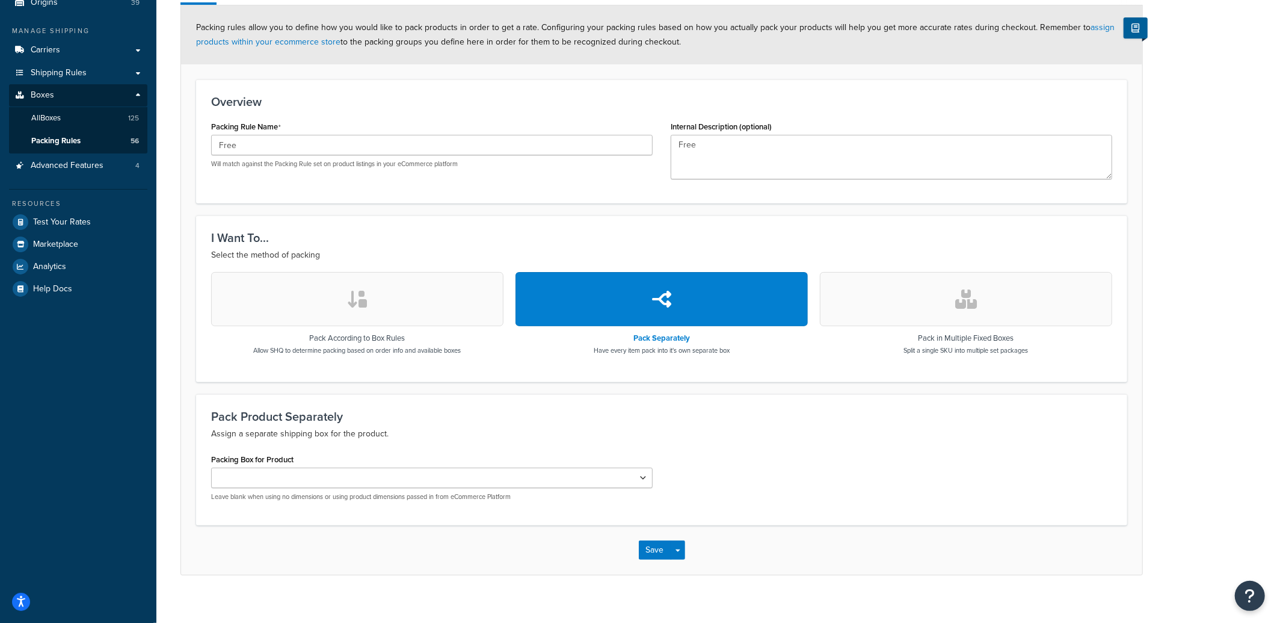
scroll to position [164, 0]
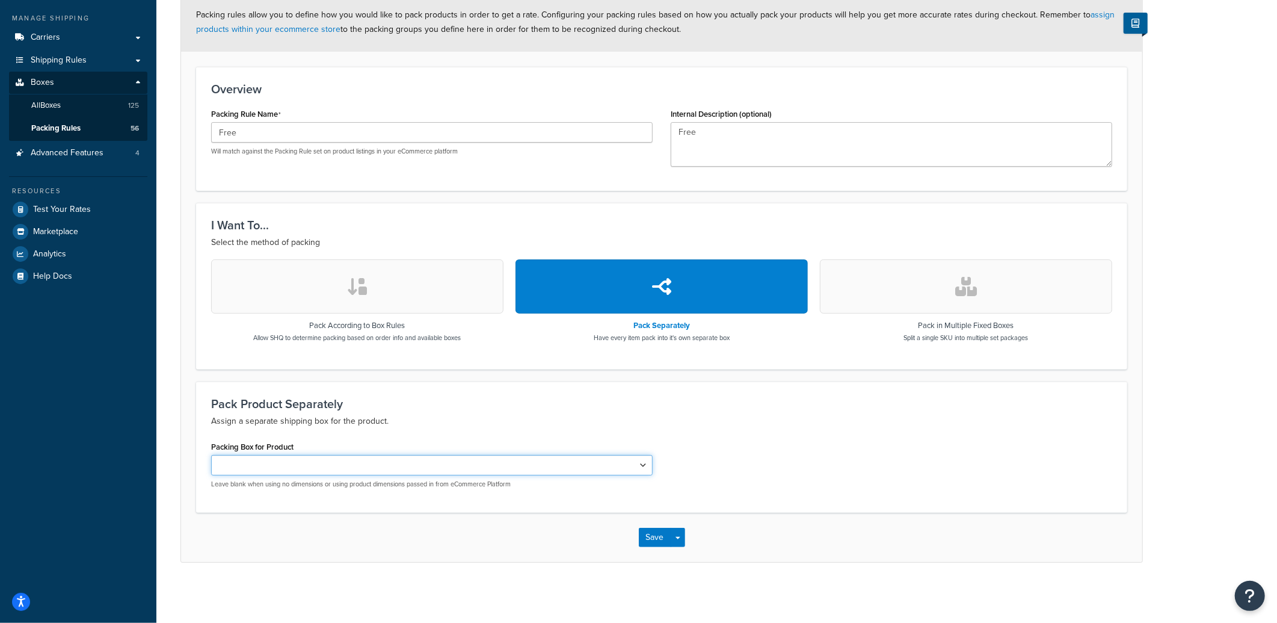
click at [365, 462] on select "SB 8Pallet SP wp300 wp400 Wall Master ConePro 500 ConePro 600 QueueMaster/Safet…" at bounding box center [432, 465] width 442 height 20
select select "92197"
click at [211, 455] on select "SB 8Pallet SP wp300 wp400 Wall Master ConePro 500 ConePro 600 QueueMaster/Safet…" at bounding box center [432, 465] width 442 height 20
click at [633, 457] on select "SB 8Pallet SP wp300 wp400 Wall Master ConePro 500 ConePro 600 QueueMaster/Safet…" at bounding box center [432, 465] width 442 height 20
select select
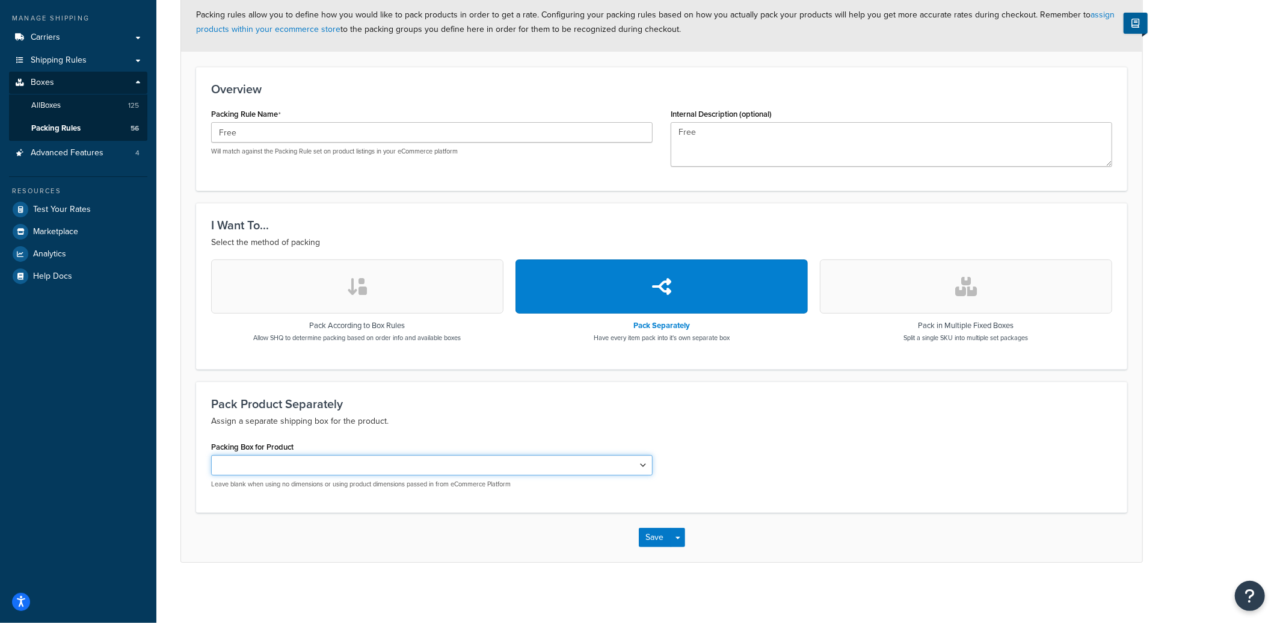
click at [211, 455] on select "SB 8Pallet SP wp300 wp400 Wall Master ConePro 500 ConePro 600 QueueMaster/Safet…" at bounding box center [432, 465] width 442 height 20
click at [622, 394] on div "Pack Product Separately Assign a separate shipping box for the product. Packing…" at bounding box center [661, 446] width 931 height 131
click at [356, 467] on select "SB 8Pallet SP wp300 wp400 Wall Master ConePro 500 ConePro 600 QueueMaster/Safet…" at bounding box center [432, 465] width 442 height 20
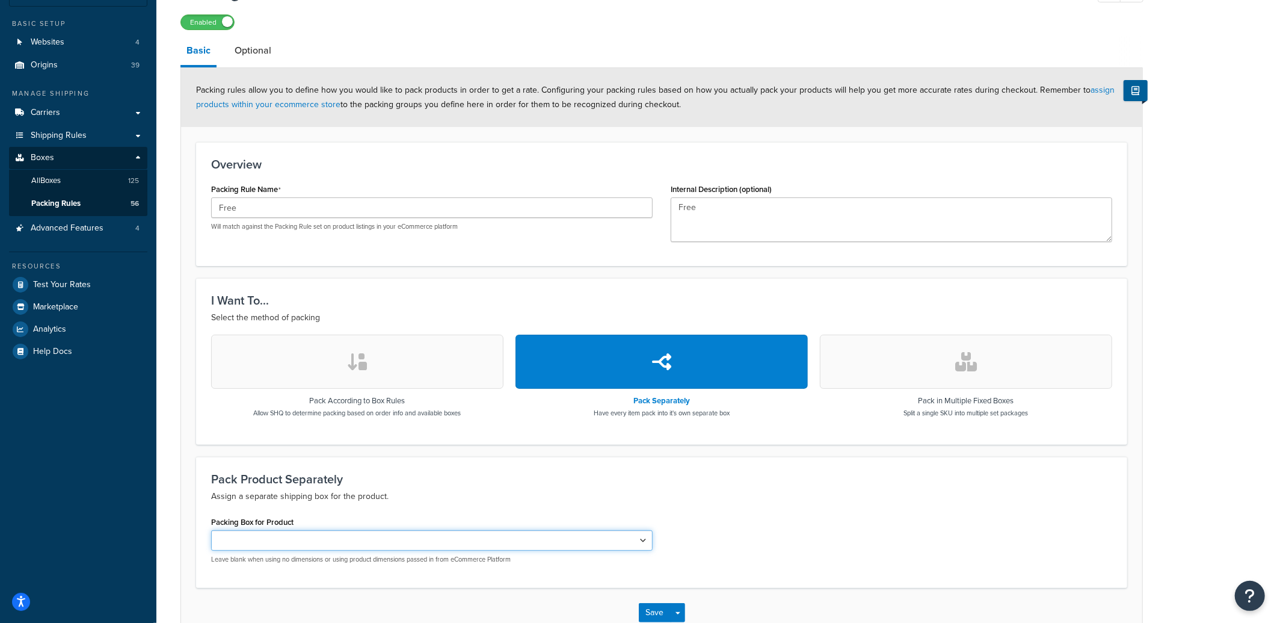
scroll to position [67, 0]
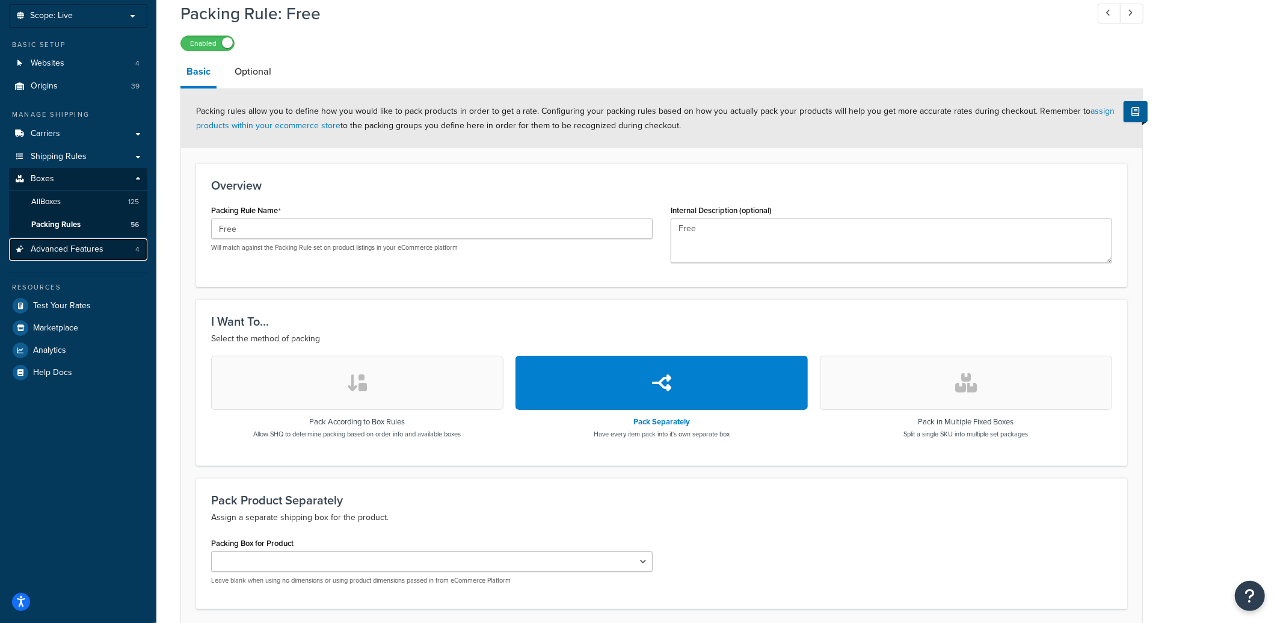
click at [85, 253] on span "Advanced Features" at bounding box center [67, 249] width 73 height 10
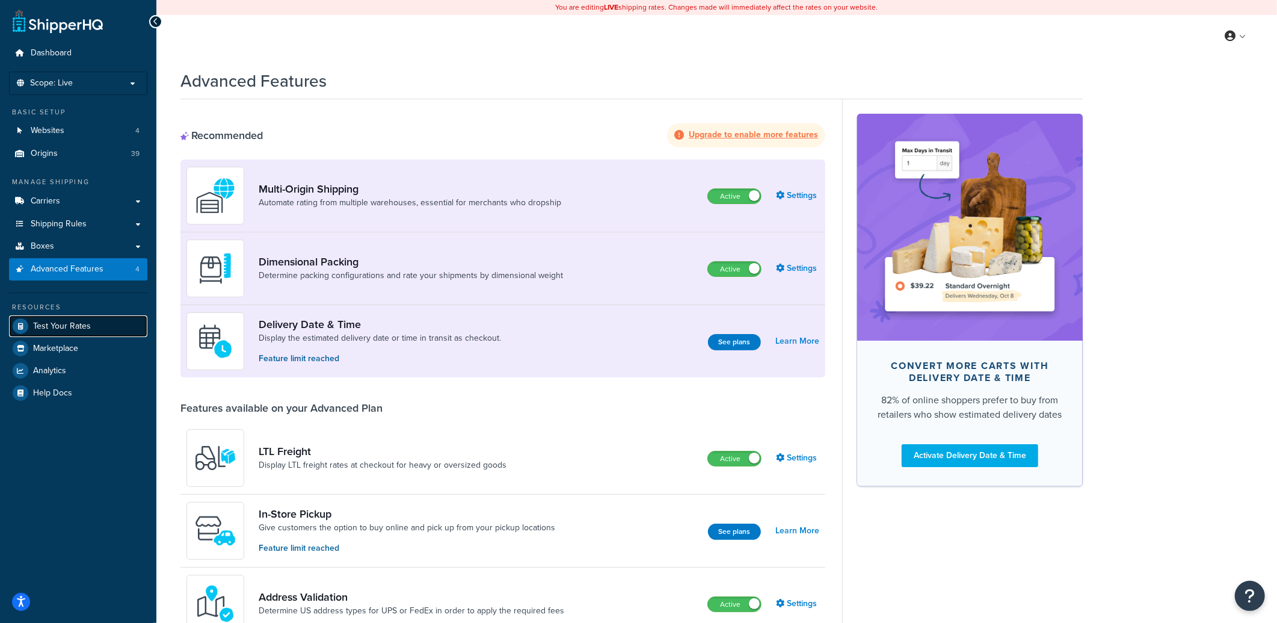
click at [81, 325] on span "Test Your Rates" at bounding box center [62, 326] width 58 height 10
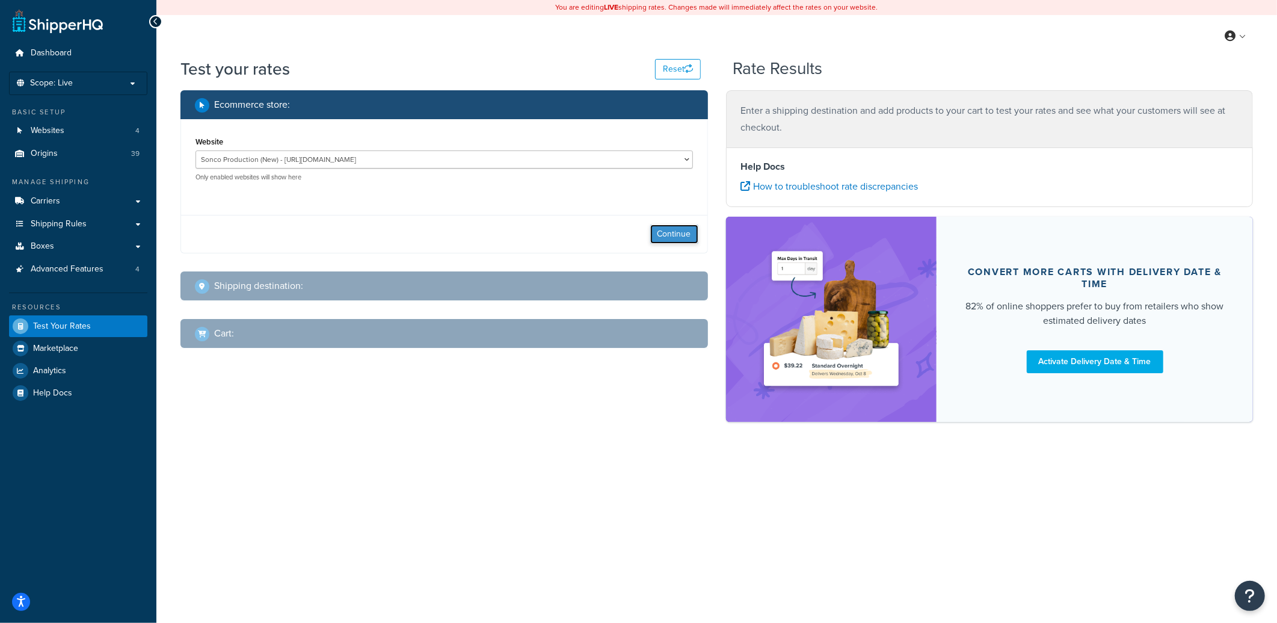
click at [672, 237] on button "Continue" at bounding box center [674, 233] width 48 height 19
select select "TX"
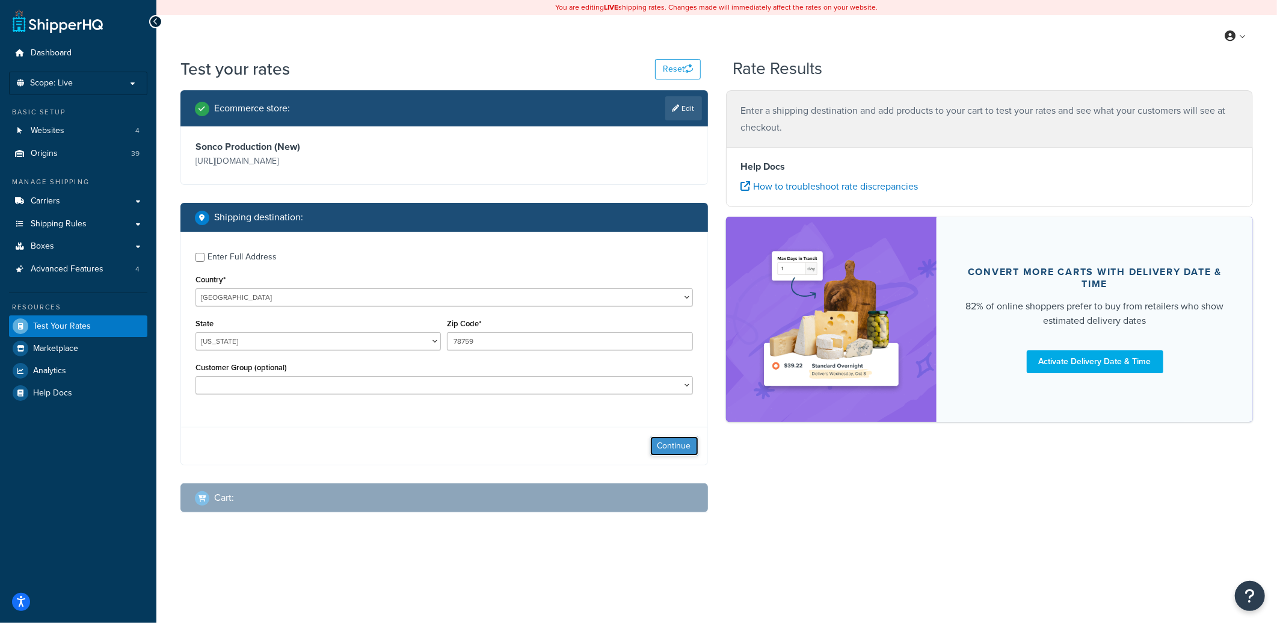
click at [668, 444] on button "Continue" at bounding box center [674, 445] width 48 height 19
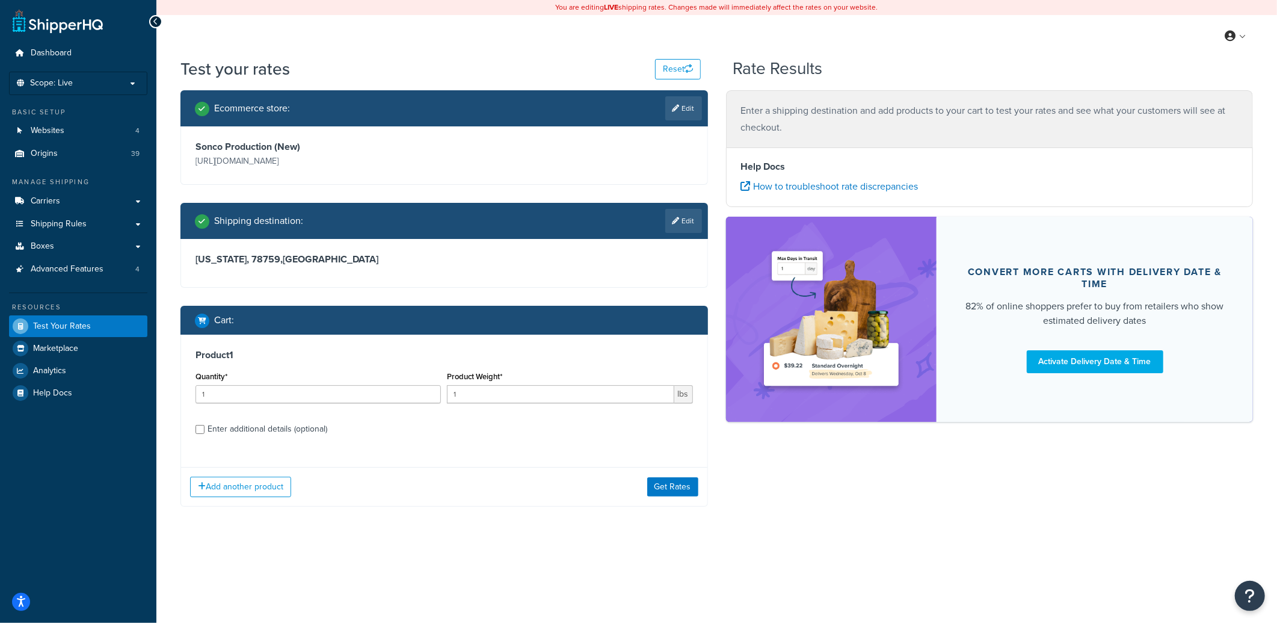
click at [260, 427] on div "Enter additional details (optional)" at bounding box center [268, 429] width 120 height 17
click at [205, 427] on input "Enter additional details (optional)" at bounding box center [200, 429] width 9 height 9
checkbox input "true"
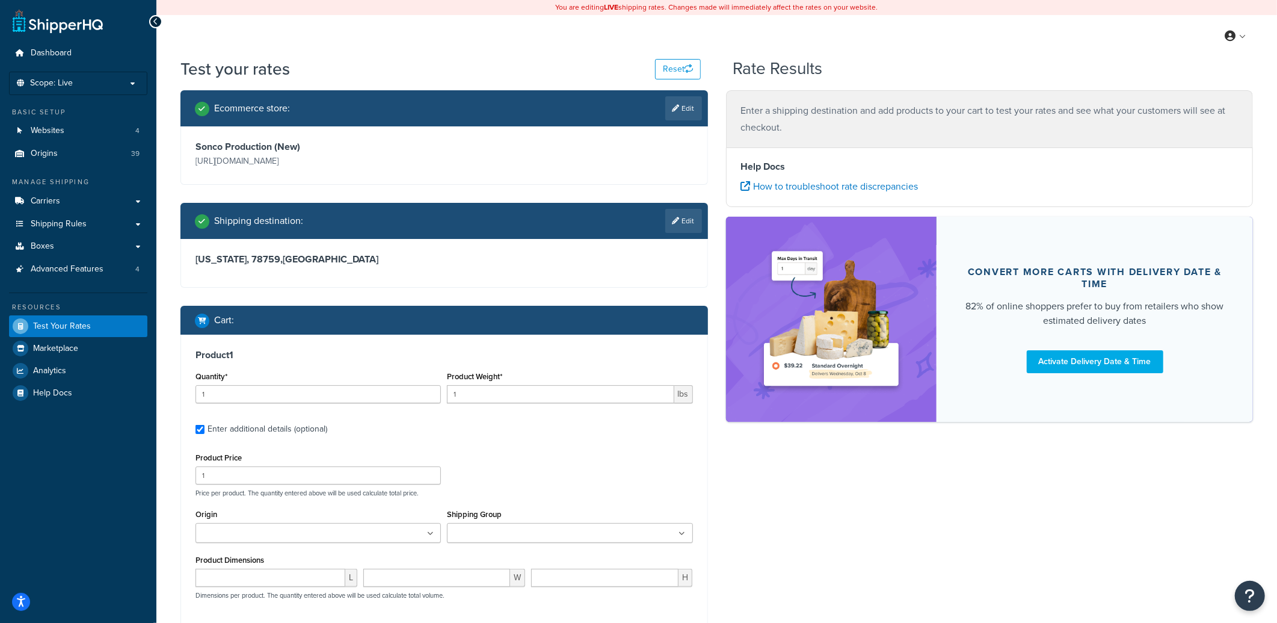
click at [456, 40] on div "My Profile Billing Global Settings Contact Us Logout" at bounding box center [716, 36] width 1121 height 42
click at [411, 39] on div "My Profile Billing Global Settings Contact Us Logout" at bounding box center [716, 36] width 1121 height 42
click at [100, 274] on span "Advanced Features" at bounding box center [67, 269] width 73 height 10
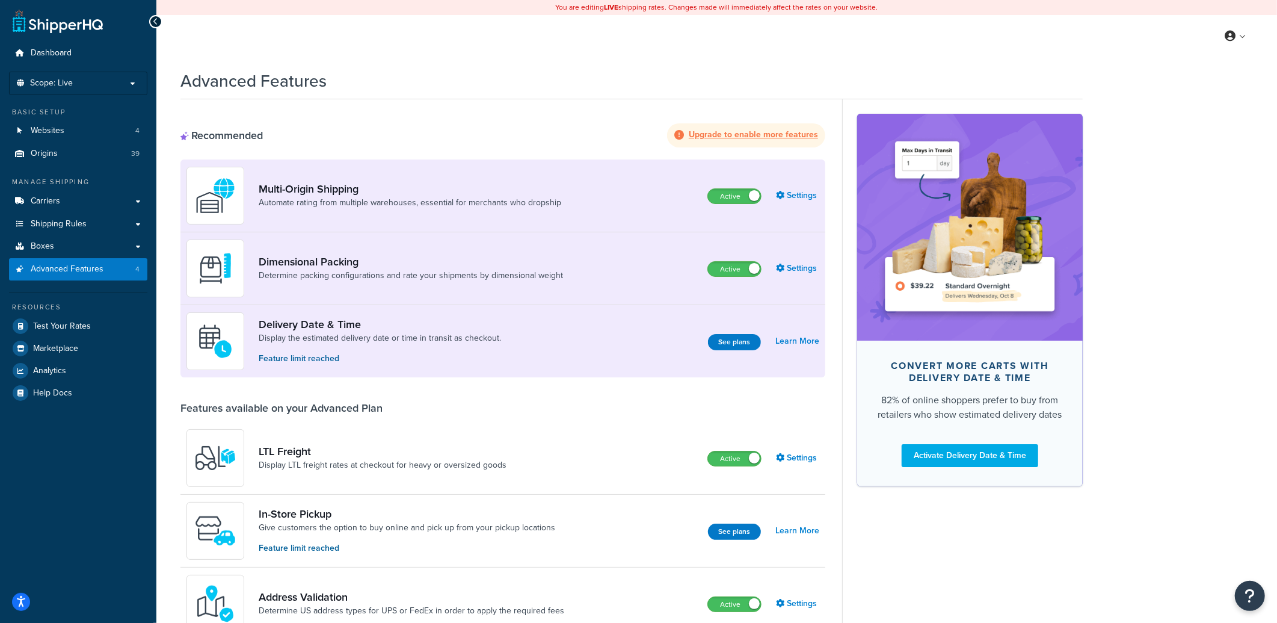
click at [542, 60] on div "You are editing LIVE shipping rates. Changes made will immediately affect the r…" at bounding box center [716, 569] width 1121 height 1138
click at [133, 221] on link "Shipping Rules" at bounding box center [78, 224] width 138 height 22
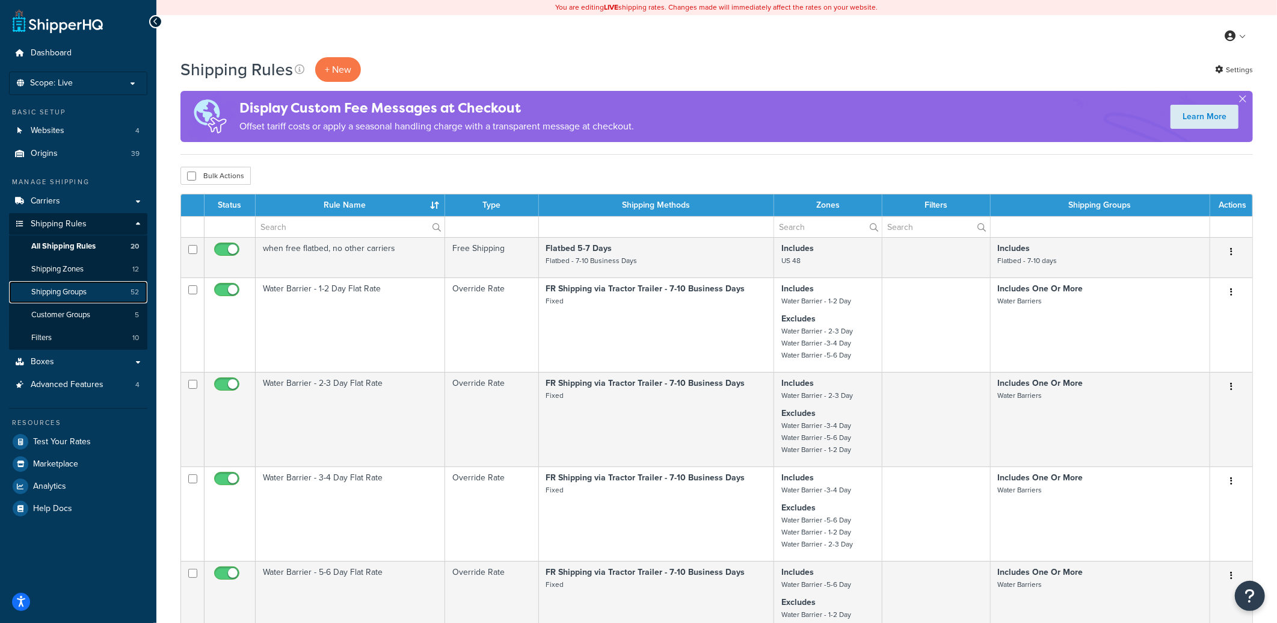
click at [79, 292] on span "Shipping Groups" at bounding box center [58, 292] width 55 height 10
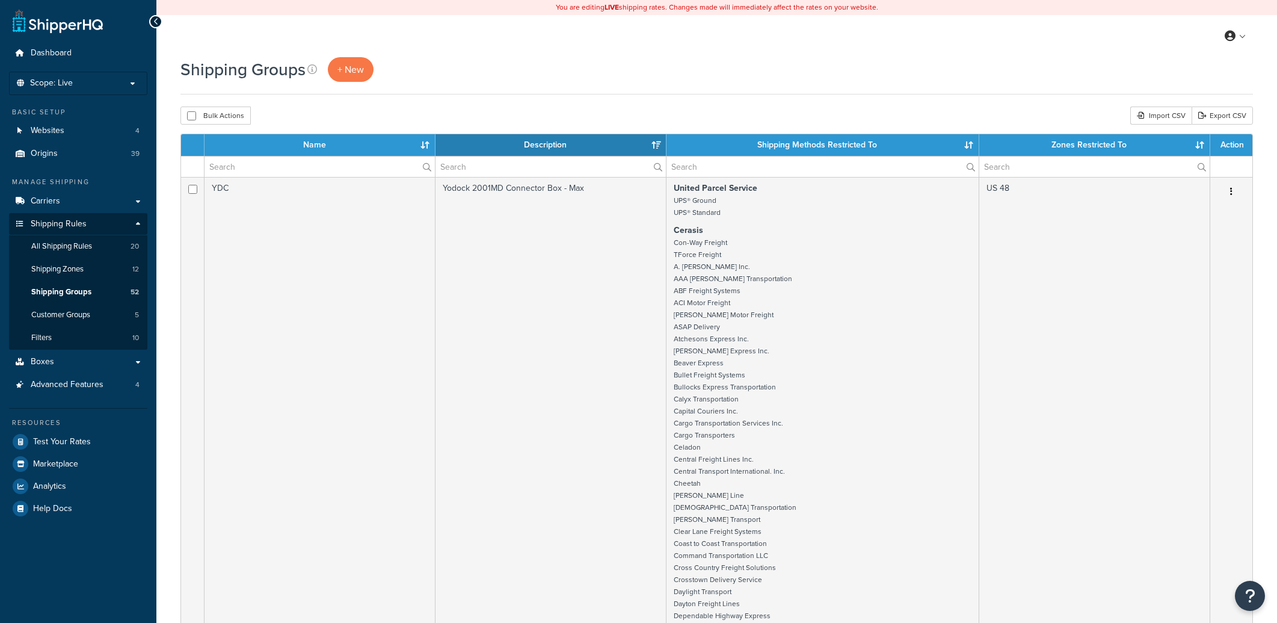
select select "15"
click at [122, 361] on link "Boxes" at bounding box center [78, 362] width 138 height 22
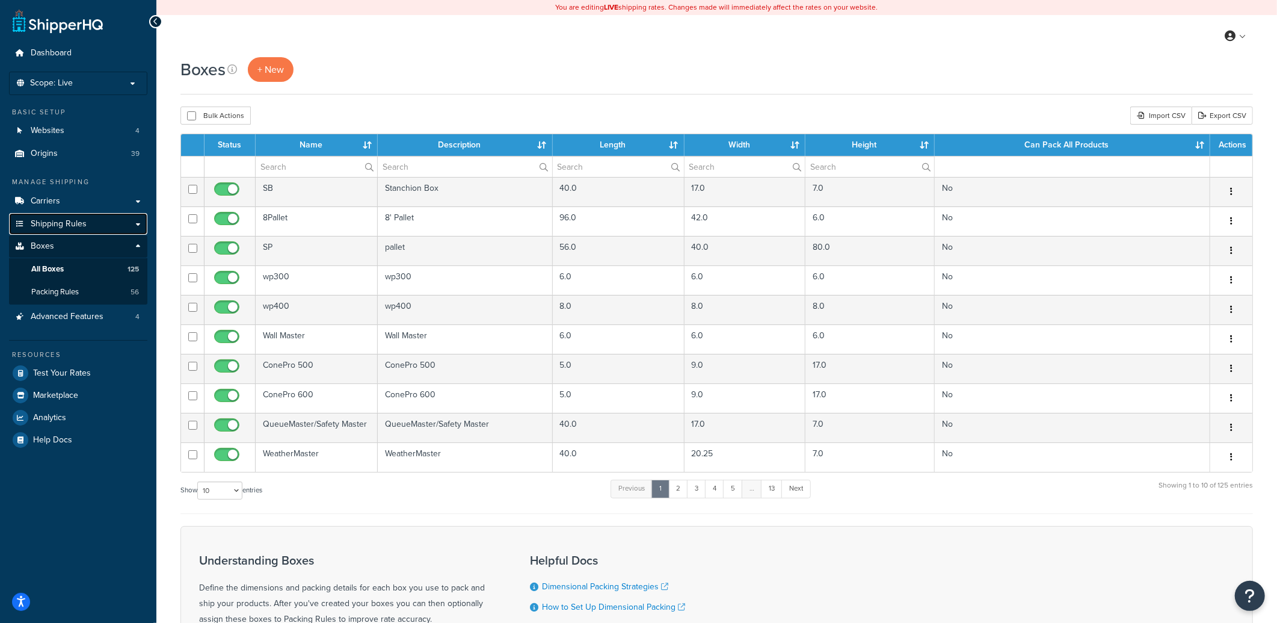
click at [81, 221] on span "Shipping Rules" at bounding box center [59, 224] width 56 height 10
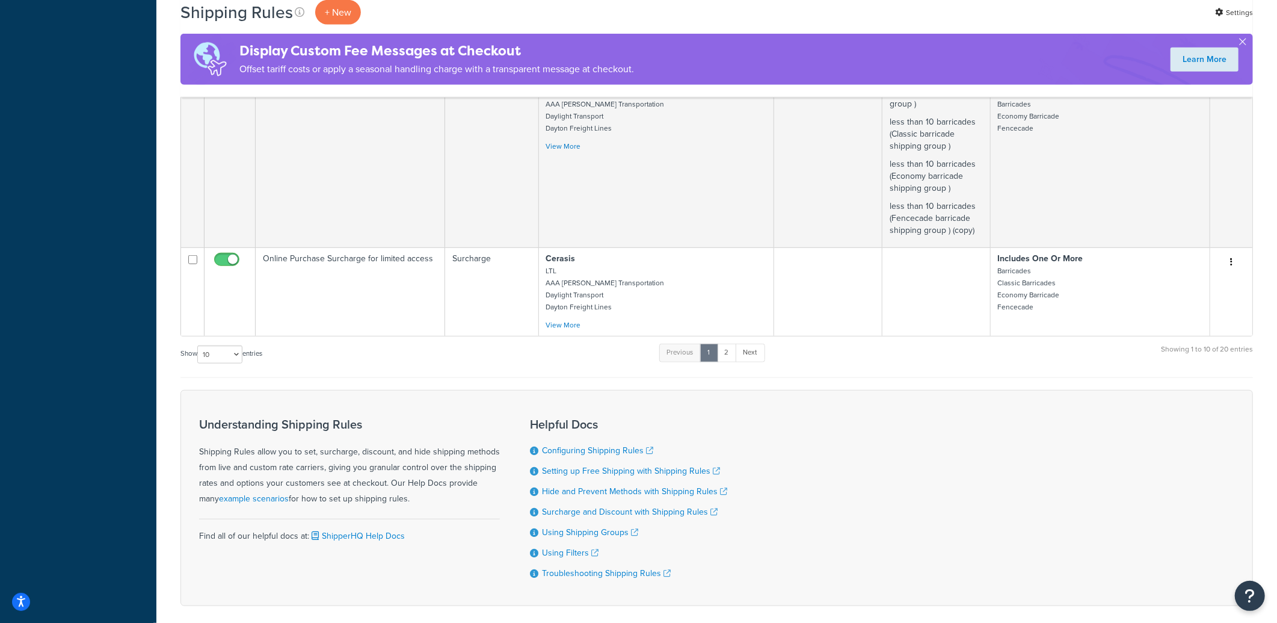
scroll to position [827, 0]
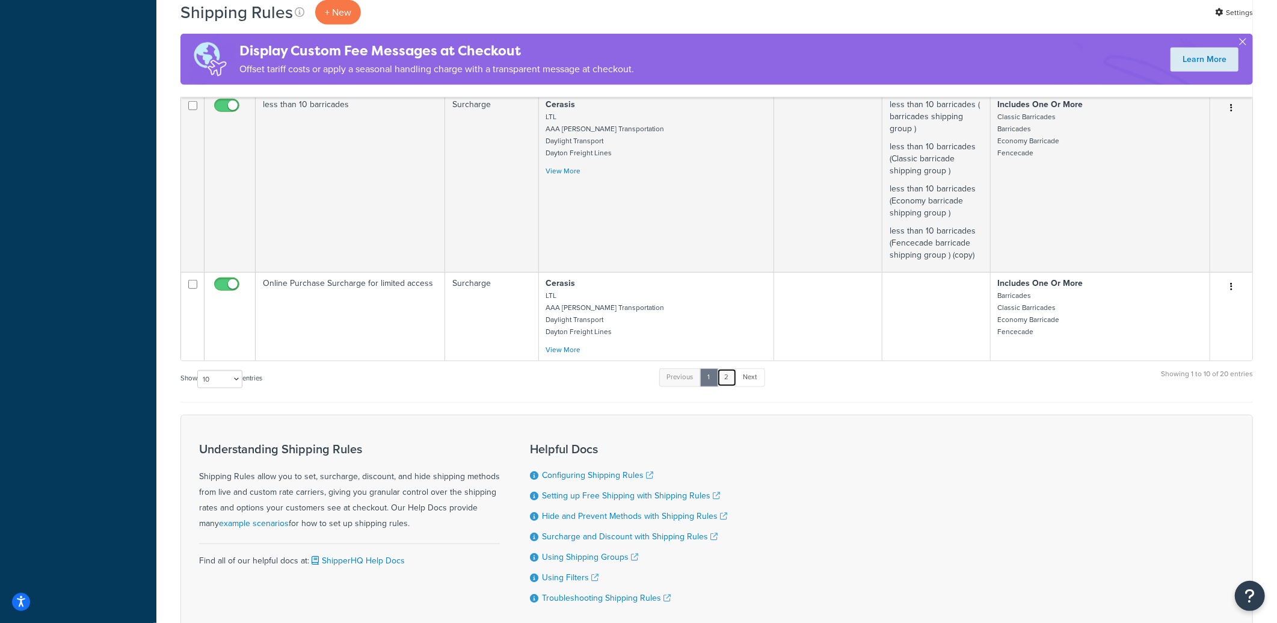
click at [729, 386] on link "2" at bounding box center [727, 377] width 20 height 18
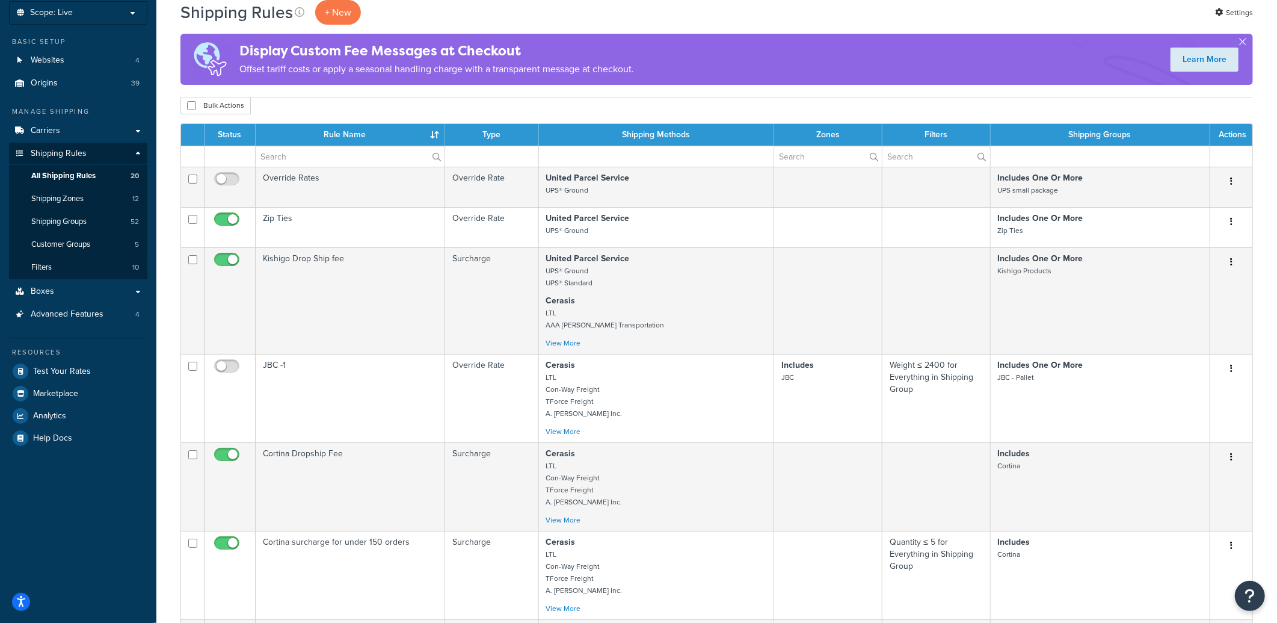
scroll to position [0, 0]
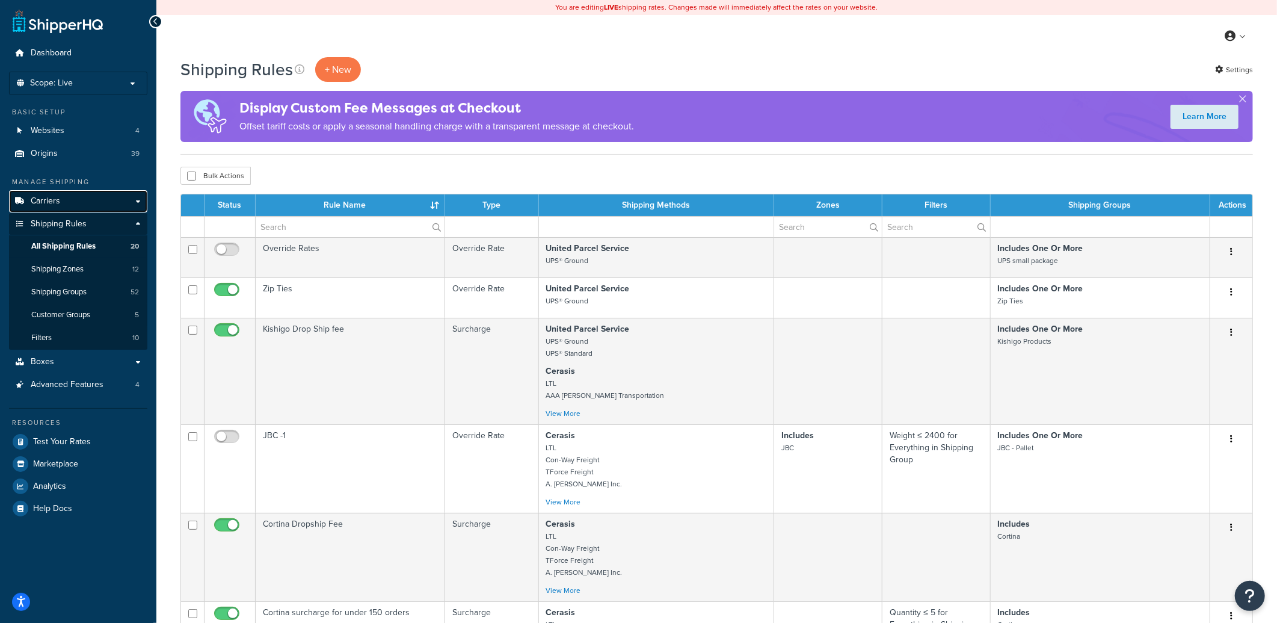
click at [131, 202] on link "Carriers" at bounding box center [78, 201] width 138 height 22
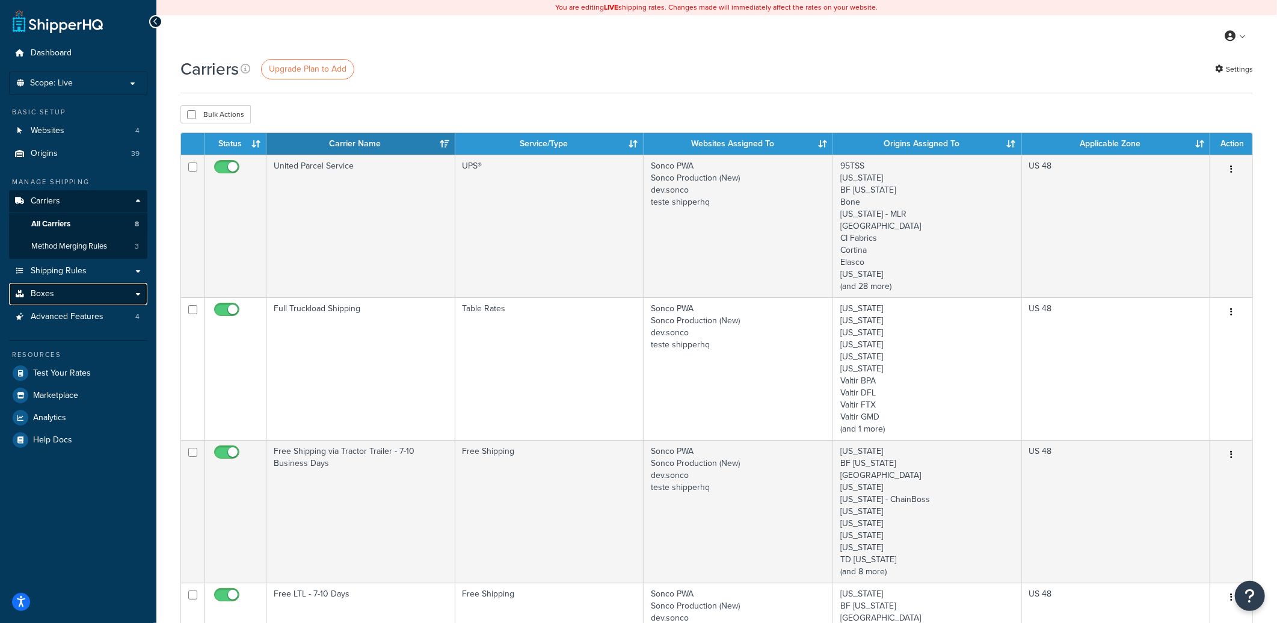
click at [114, 289] on link "Boxes" at bounding box center [78, 294] width 138 height 22
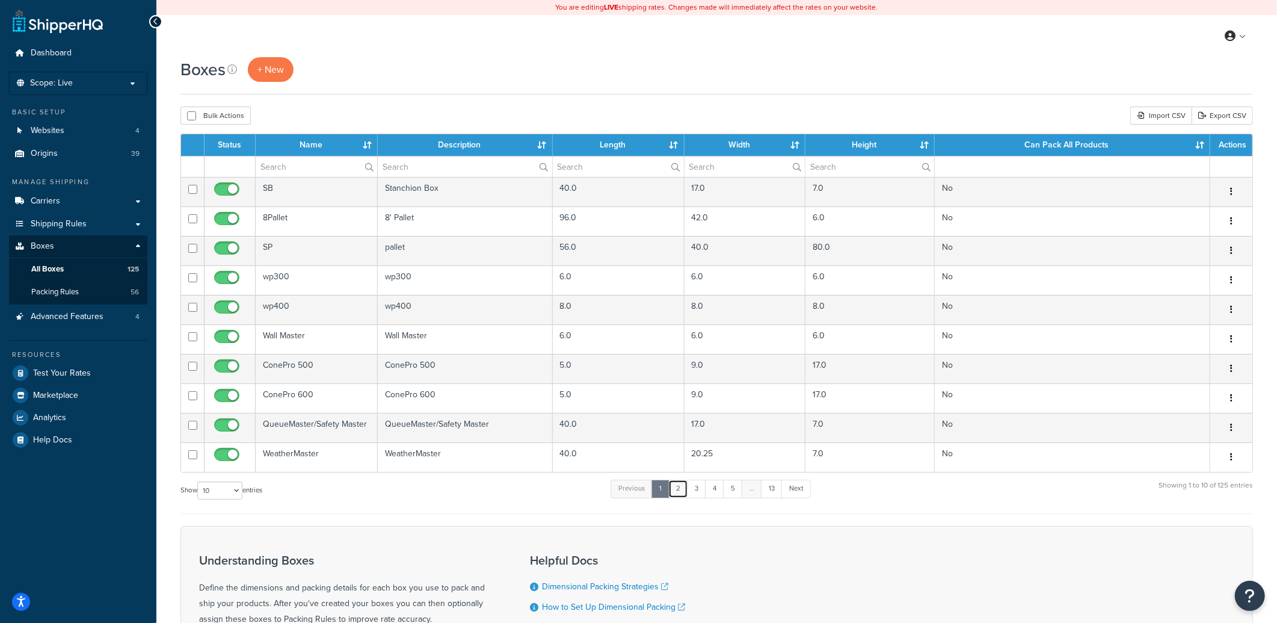
click at [678, 492] on link "2" at bounding box center [678, 488] width 20 height 18
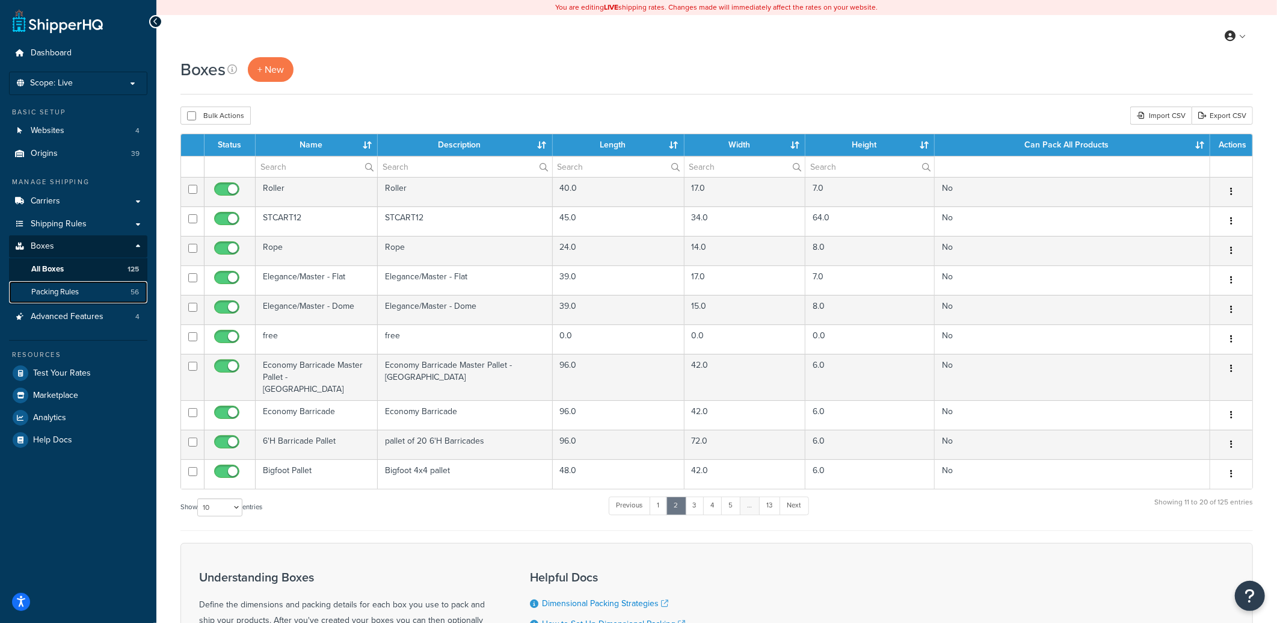
click at [75, 295] on span "Packing Rules" at bounding box center [55, 292] width 48 height 10
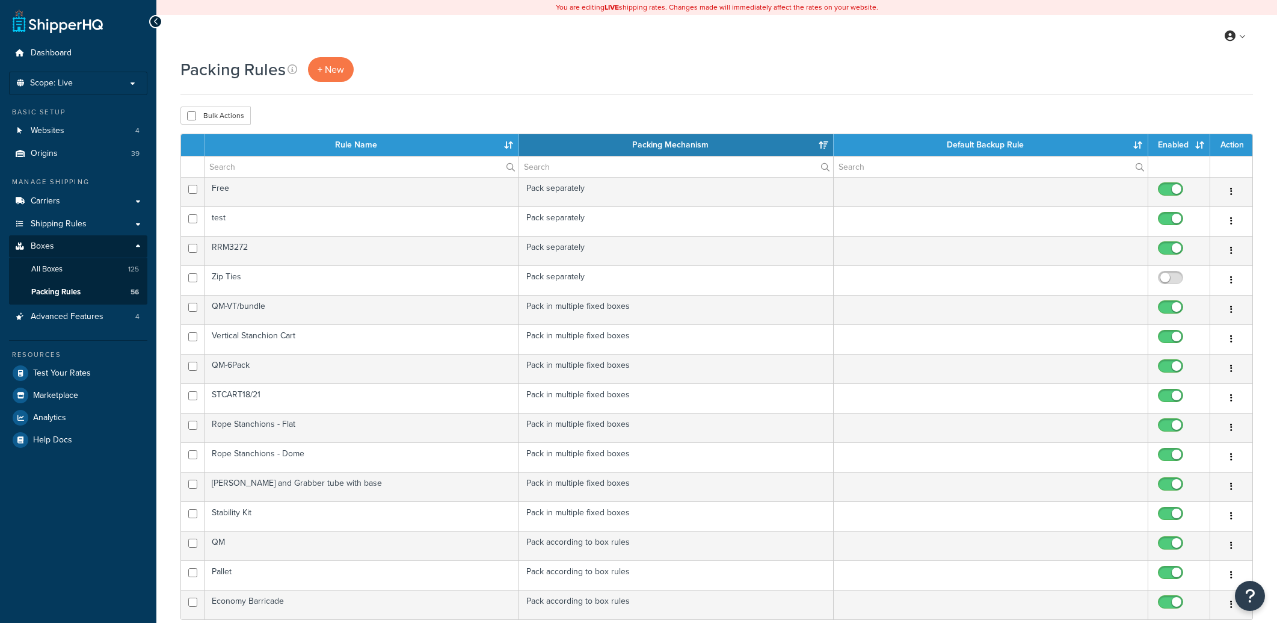
select select "15"
